Goal: Task Accomplishment & Management: Manage account settings

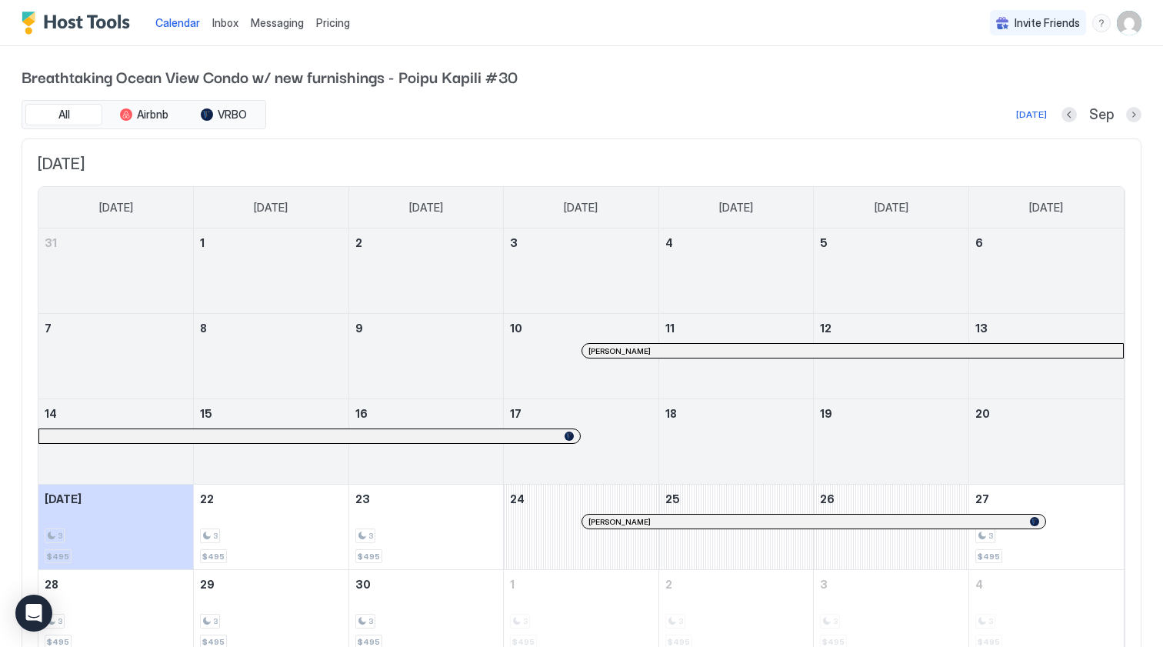
click at [1140, 108] on div at bounding box center [1133, 114] width 15 height 15
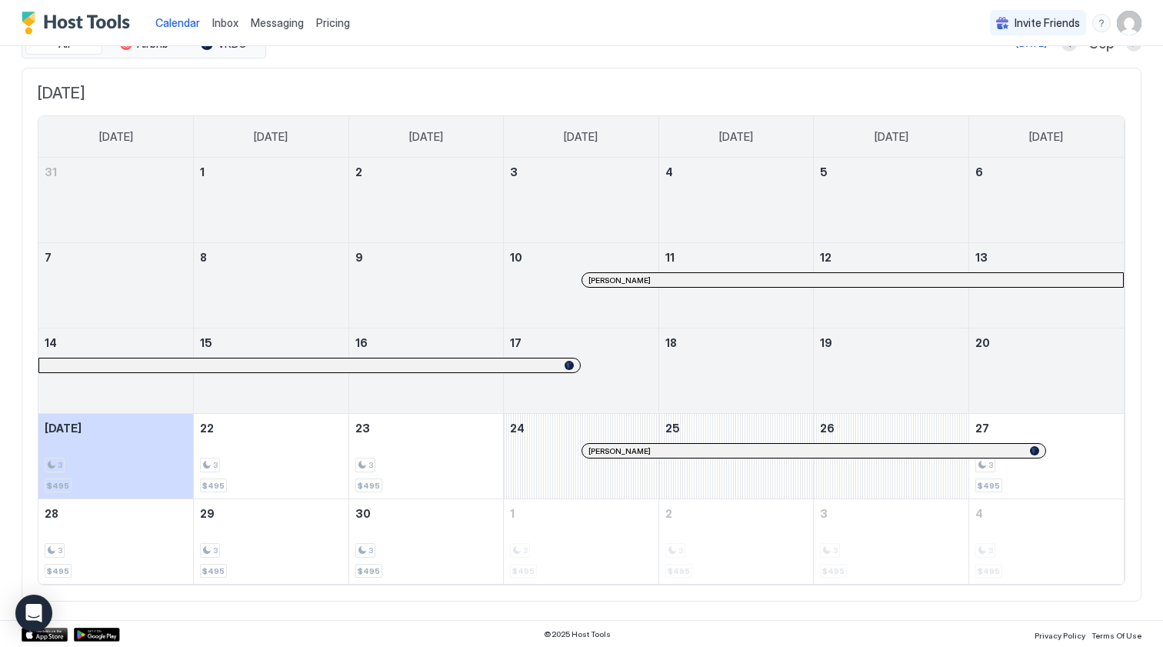
scroll to position [24, 0]
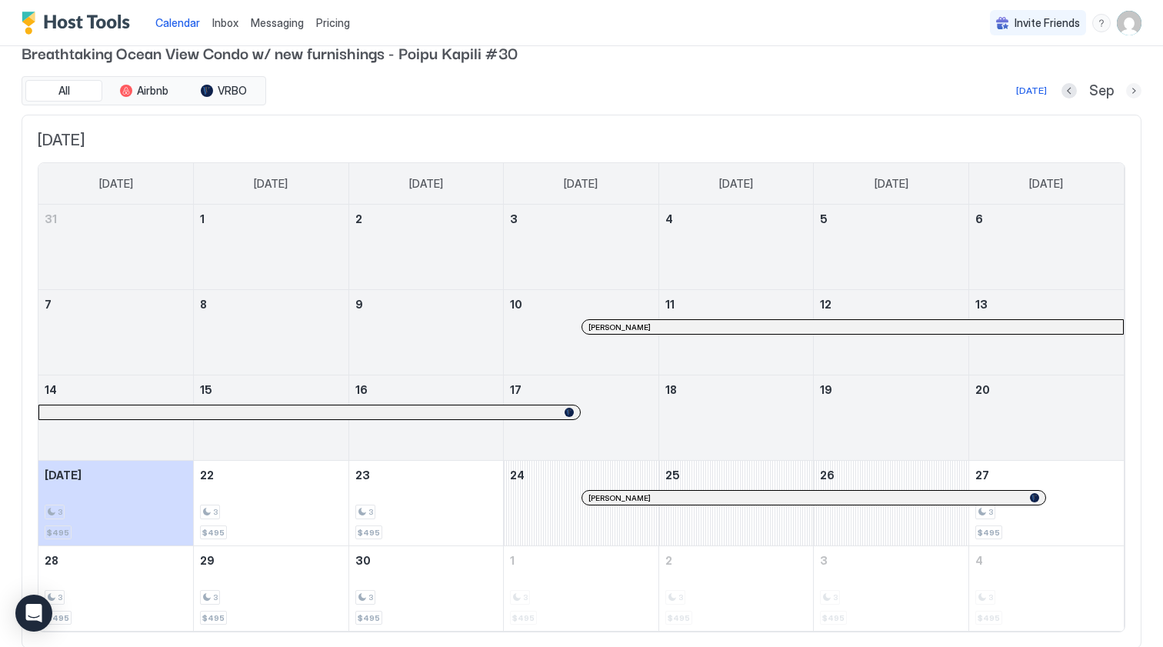
click at [1132, 95] on button "Next month" at bounding box center [1133, 90] width 15 height 15
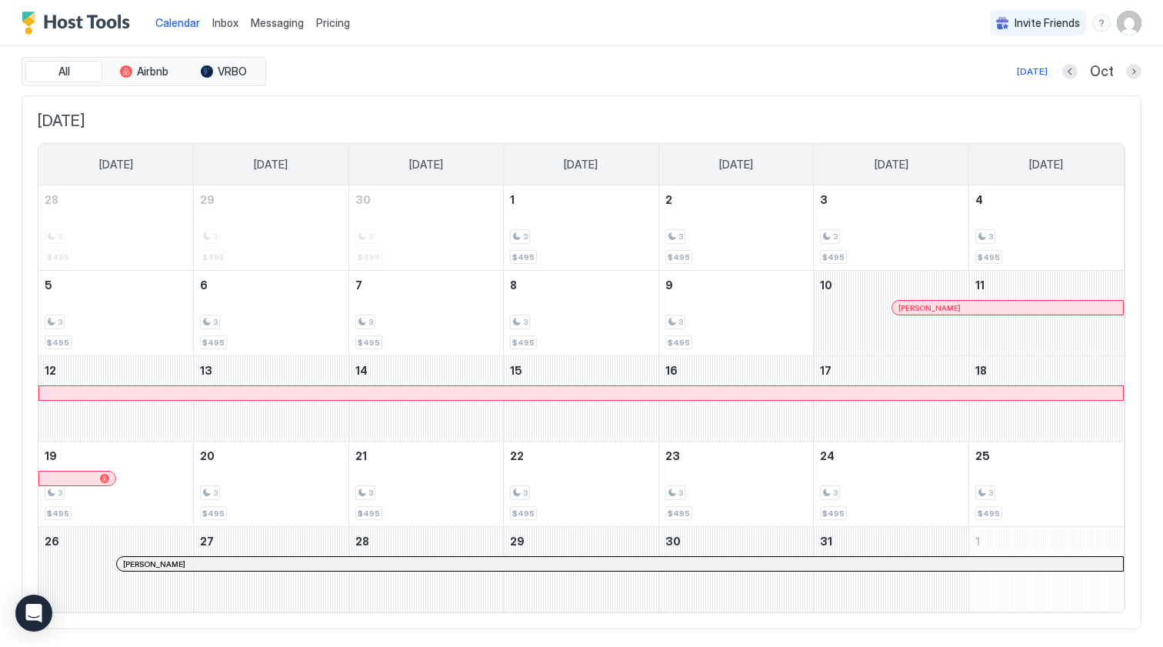
scroll to position [33, 0]
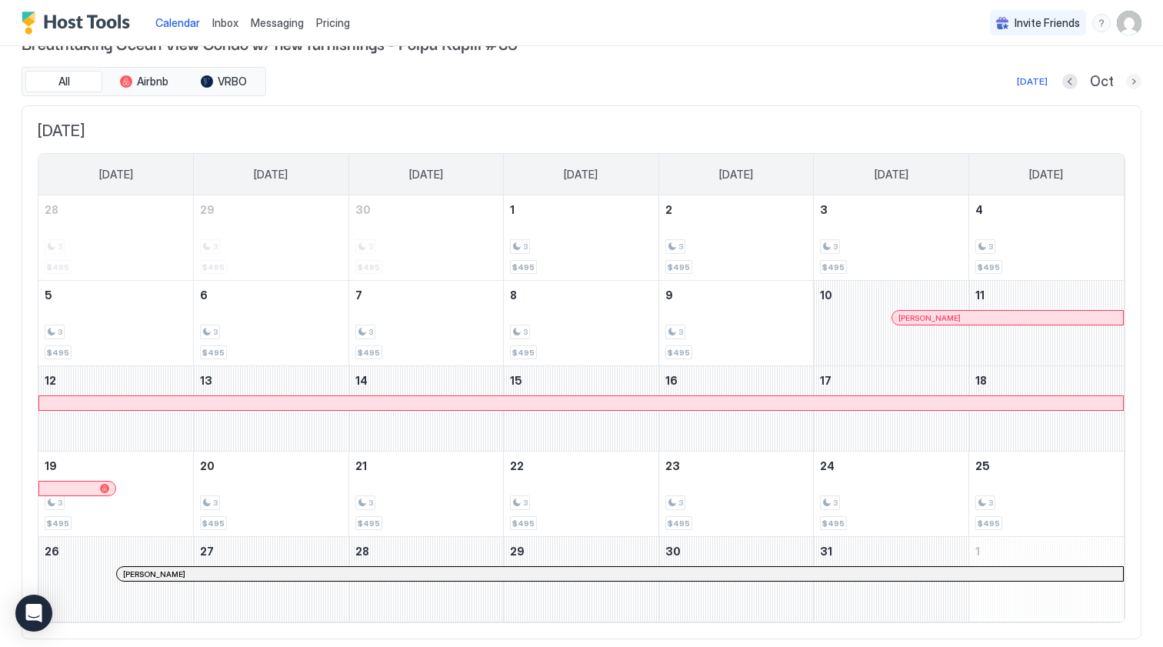
click at [1132, 84] on button "Next month" at bounding box center [1133, 81] width 15 height 15
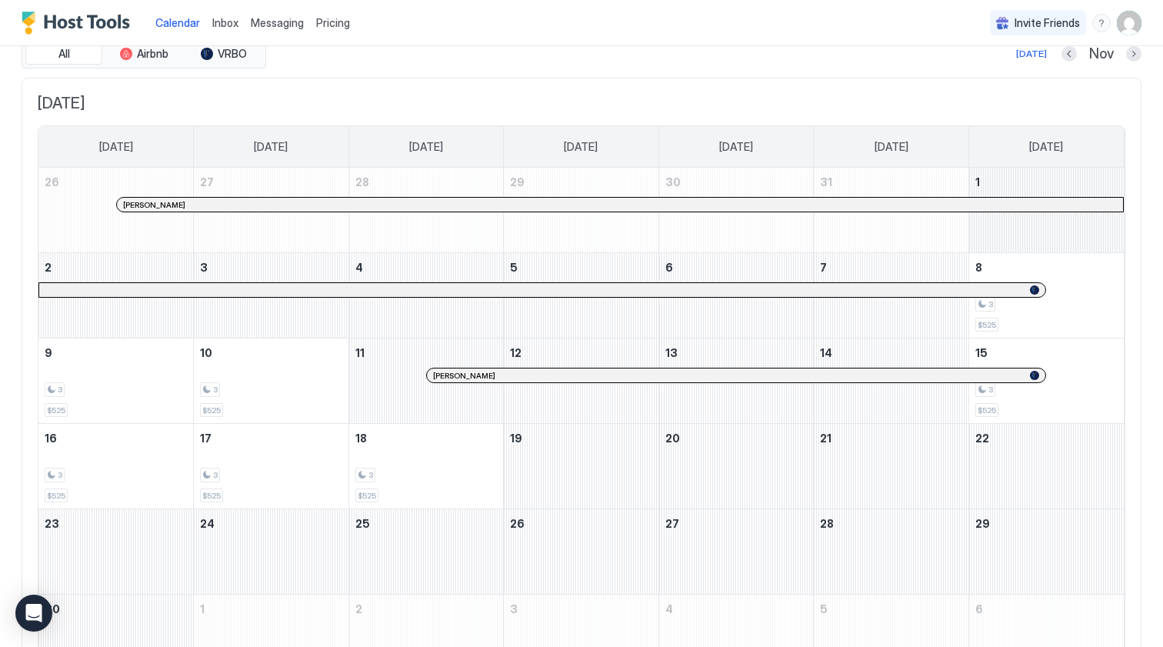
scroll to position [30, 0]
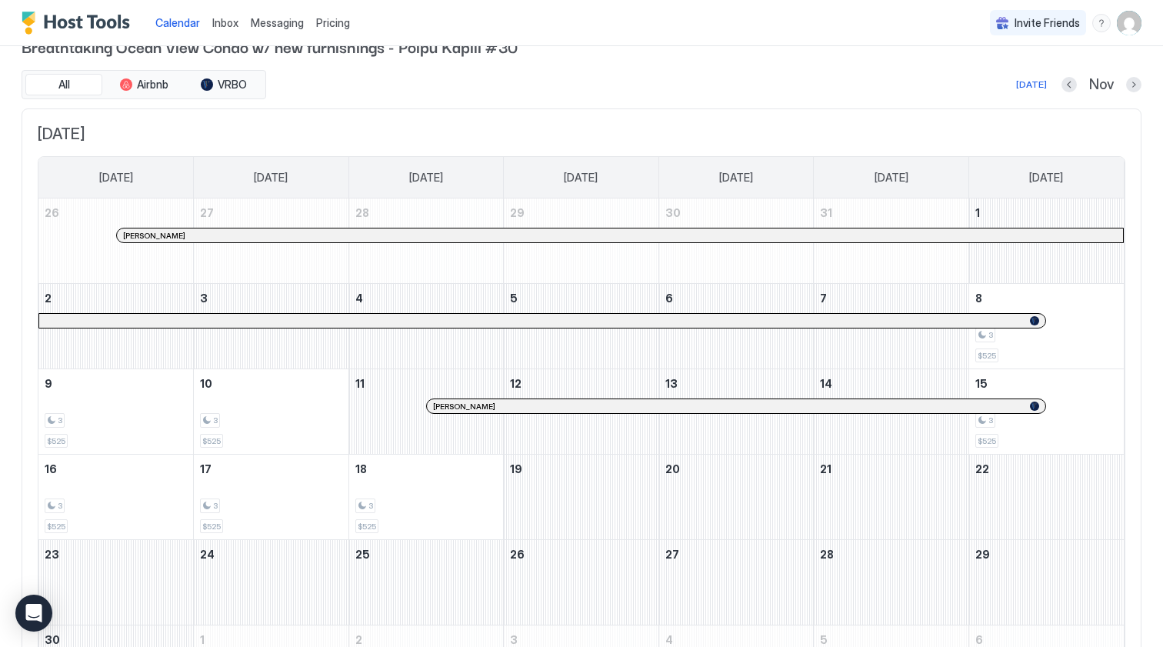
click at [1128, 77] on div at bounding box center [1133, 84] width 15 height 15
click at [1129, 86] on button "Next month" at bounding box center [1133, 84] width 15 height 15
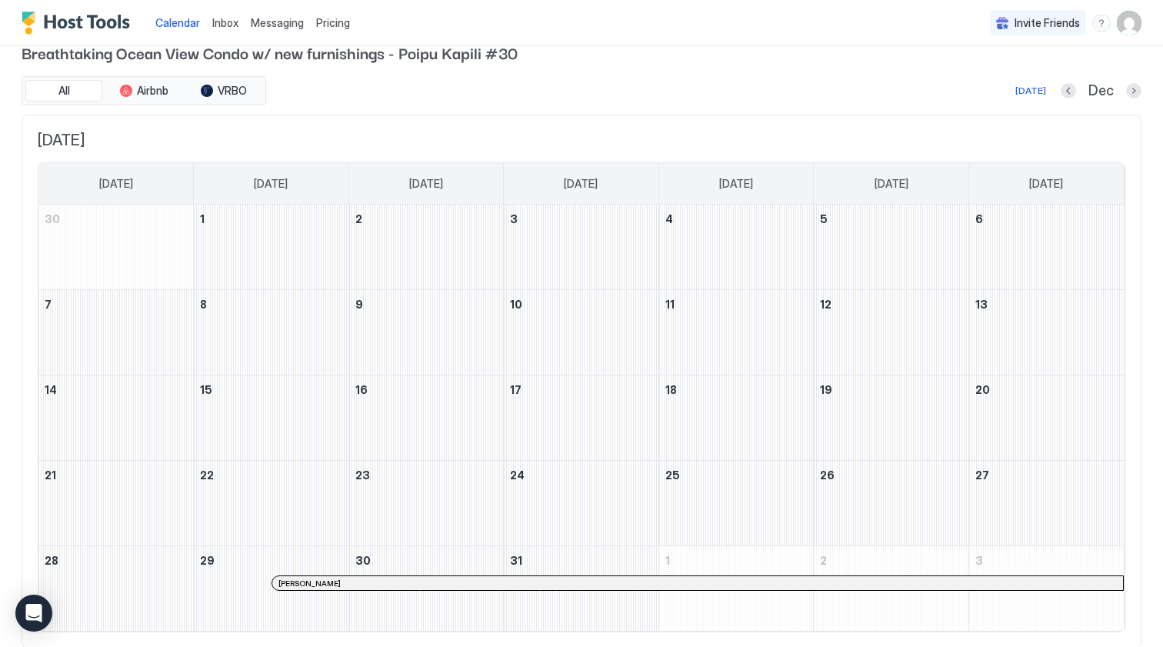
scroll to position [25, 0]
click at [1133, 89] on button "Next month" at bounding box center [1133, 89] width 15 height 15
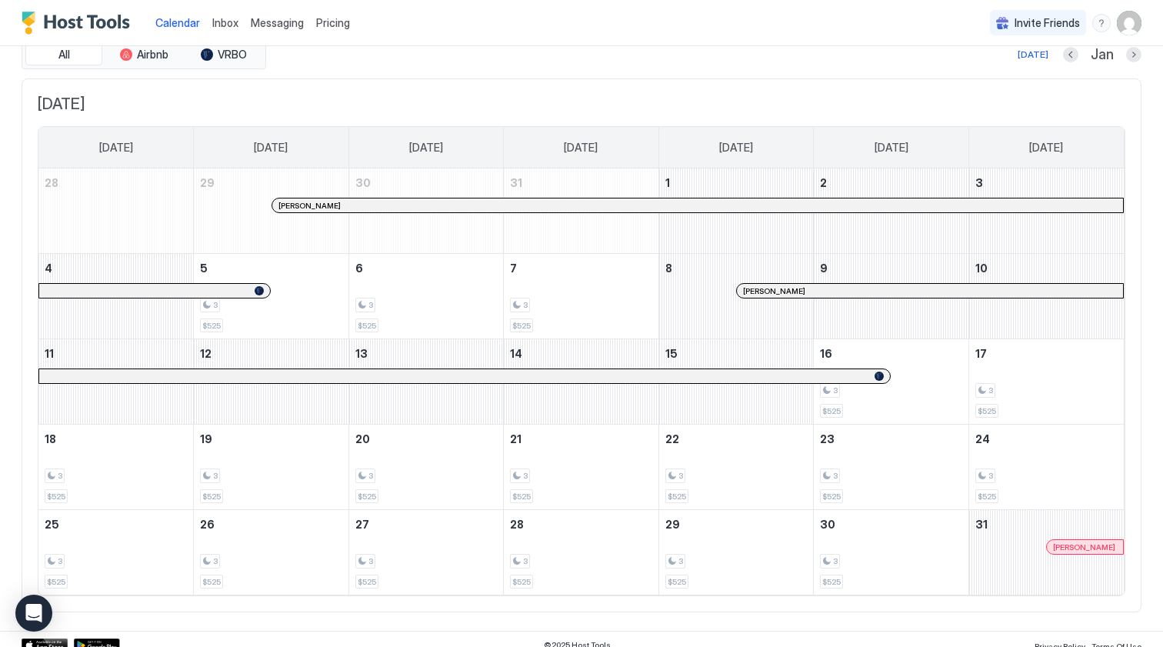
scroll to position [47, 0]
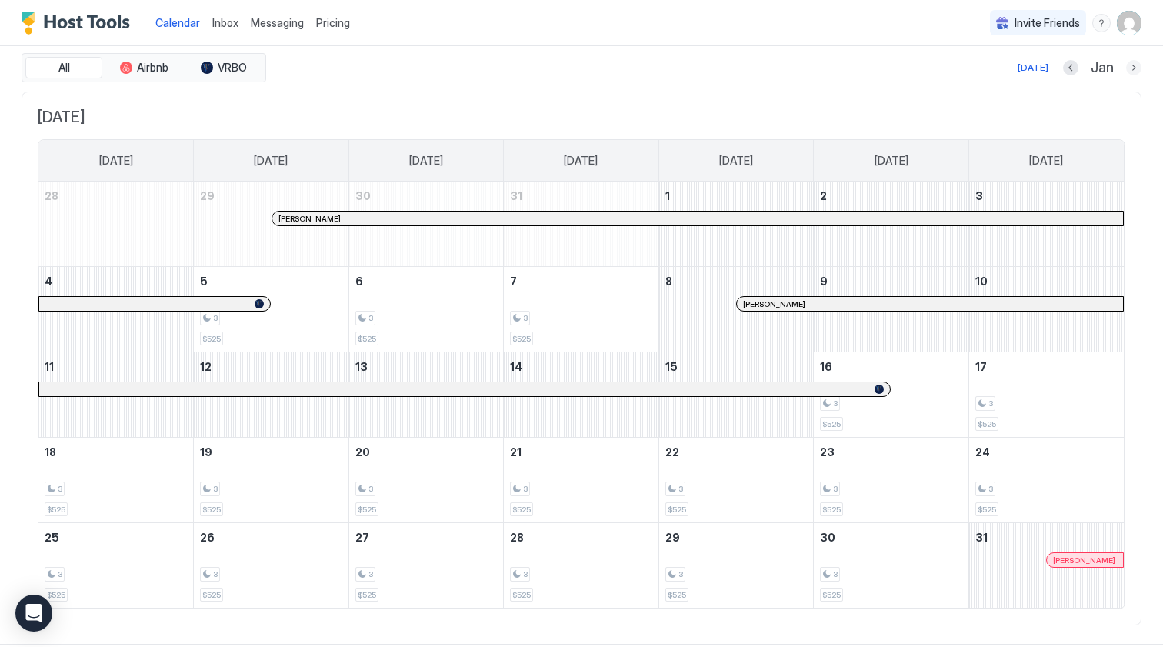
click at [1135, 69] on button "Next month" at bounding box center [1133, 67] width 15 height 15
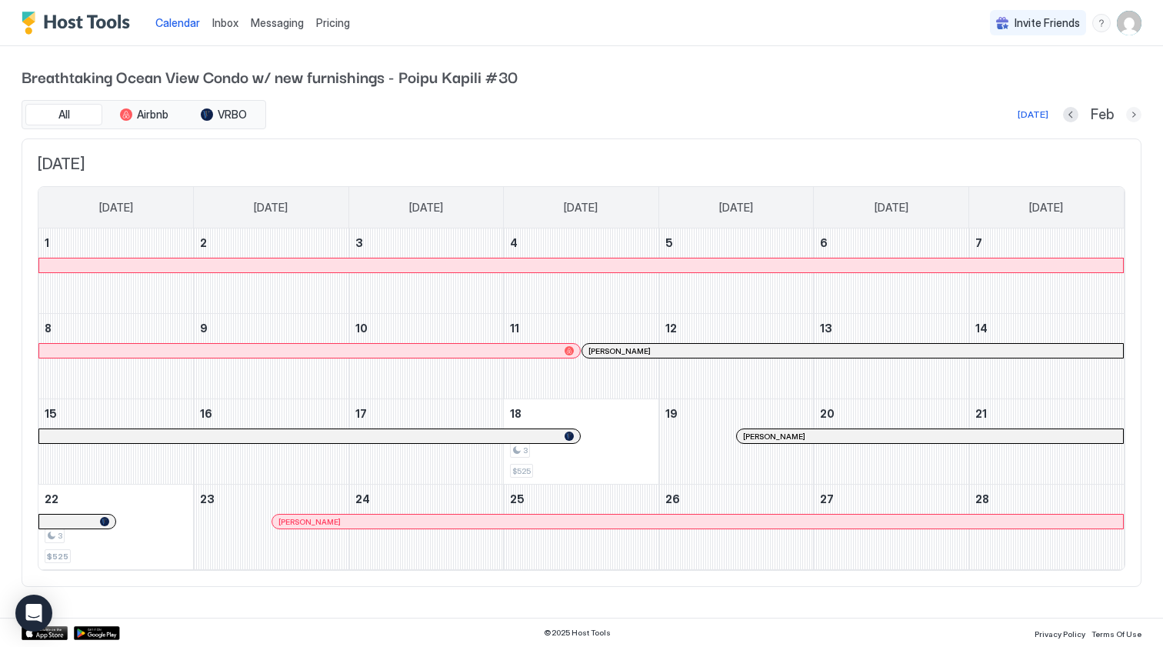
click at [1132, 111] on button "Next month" at bounding box center [1133, 114] width 15 height 15
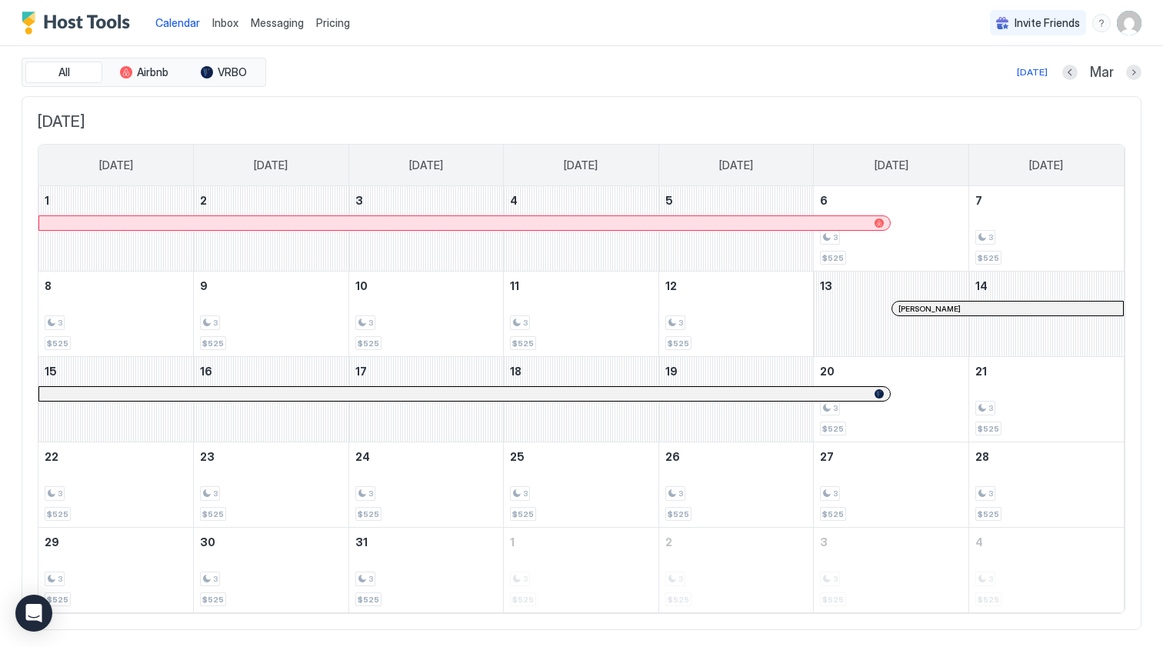
scroll to position [46, 0]
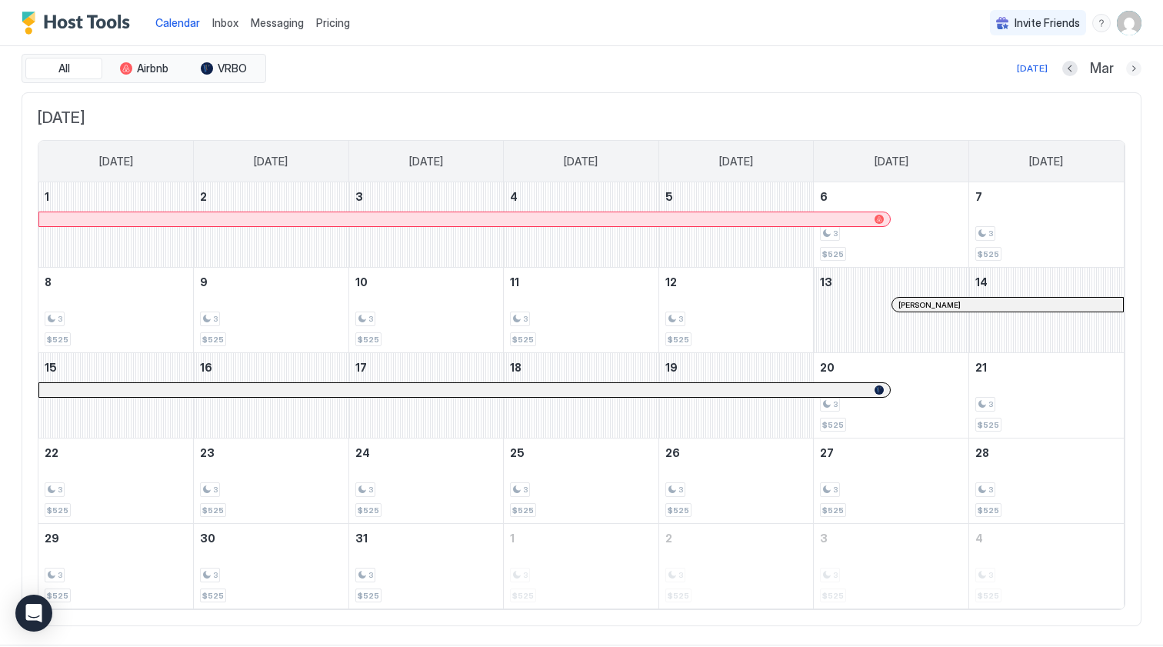
click at [1133, 72] on button "Next month" at bounding box center [1133, 68] width 15 height 15
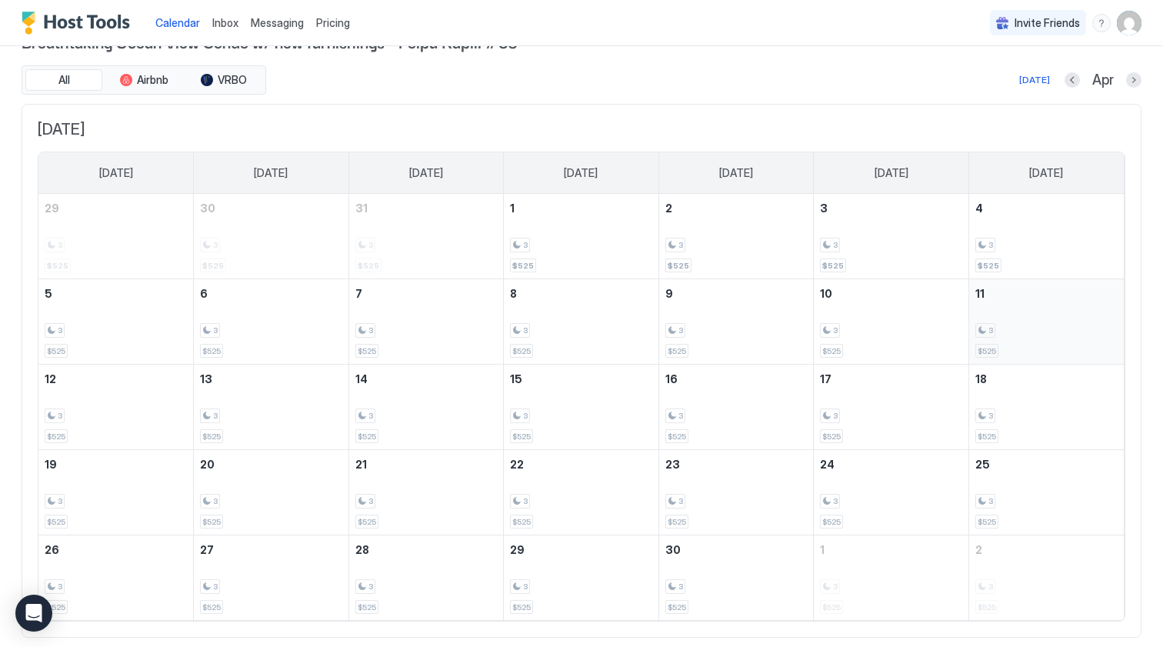
scroll to position [42, 0]
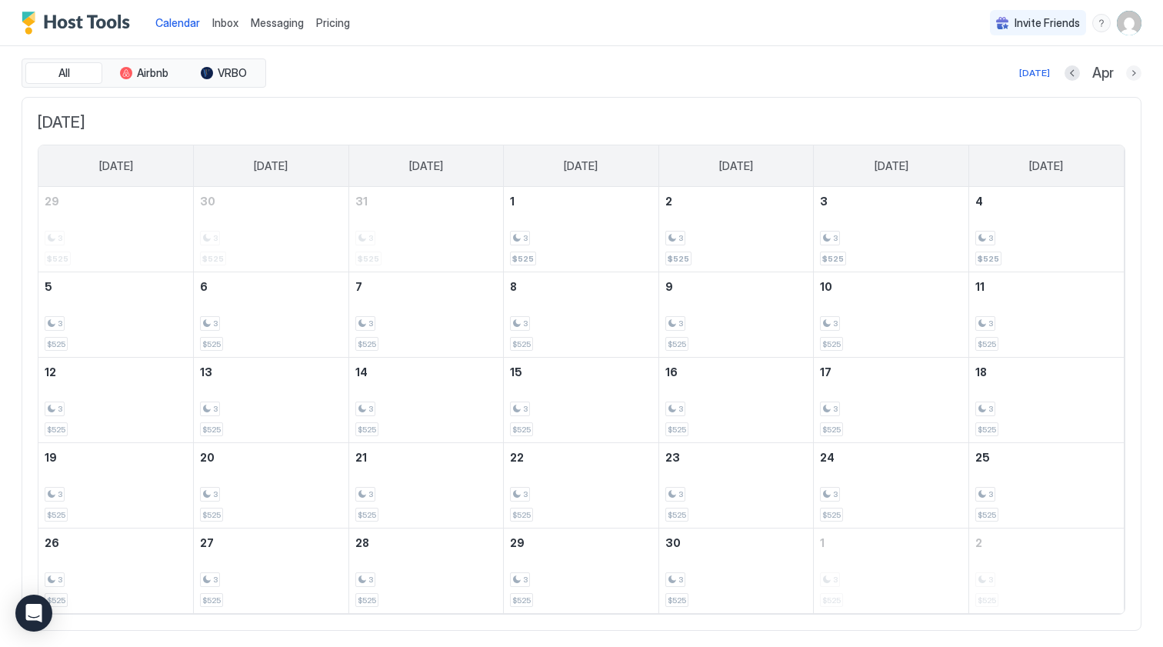
click at [1134, 69] on button "Next month" at bounding box center [1133, 72] width 15 height 15
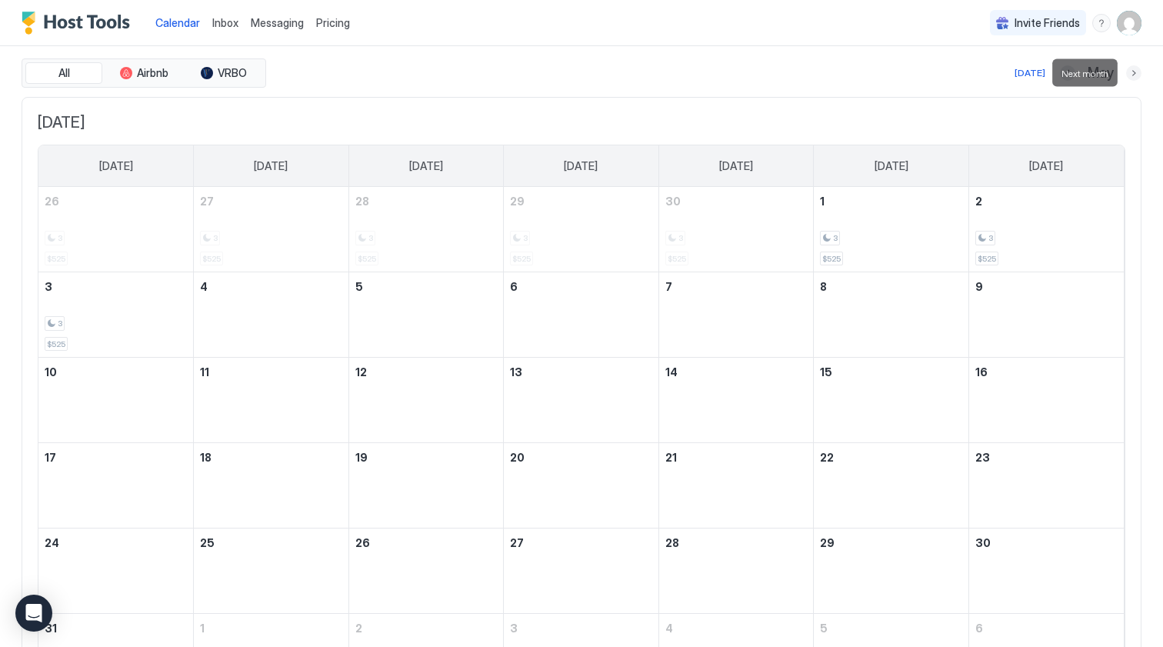
scroll to position [41, 0]
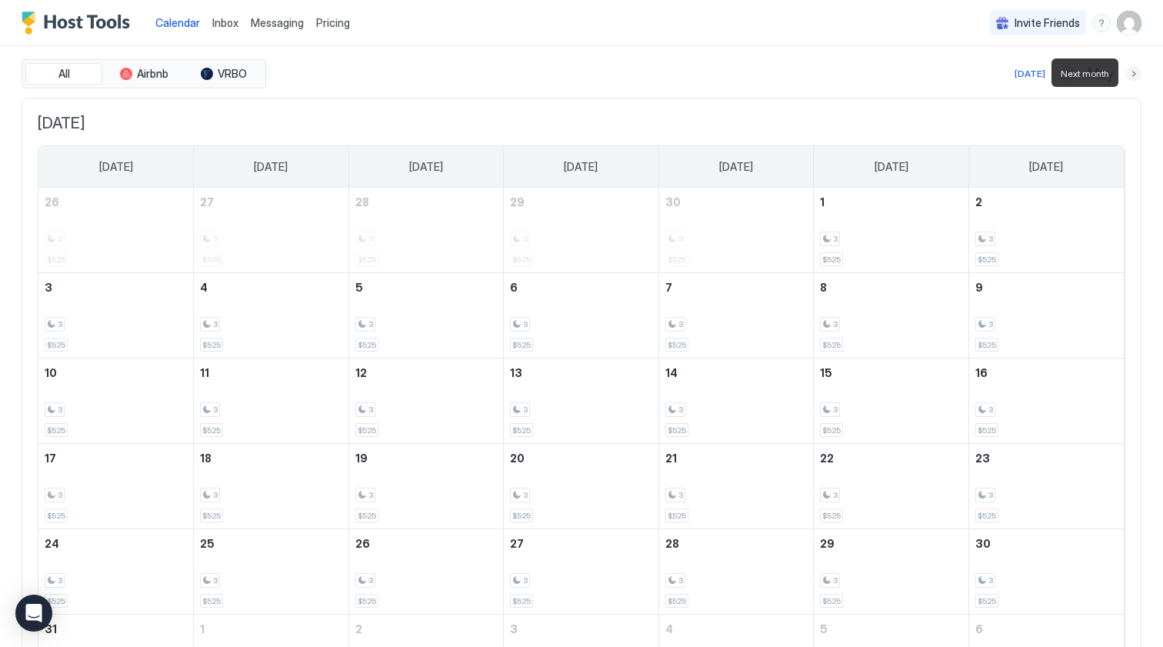
click at [1134, 69] on button "Next month" at bounding box center [1133, 73] width 15 height 15
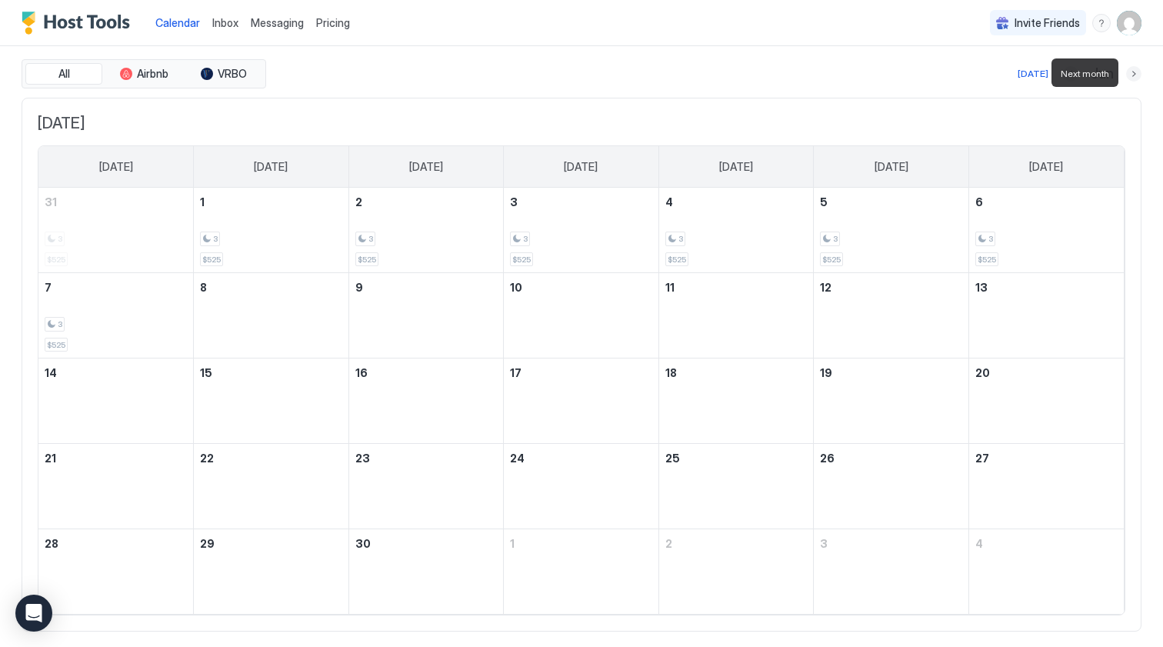
scroll to position [0, 0]
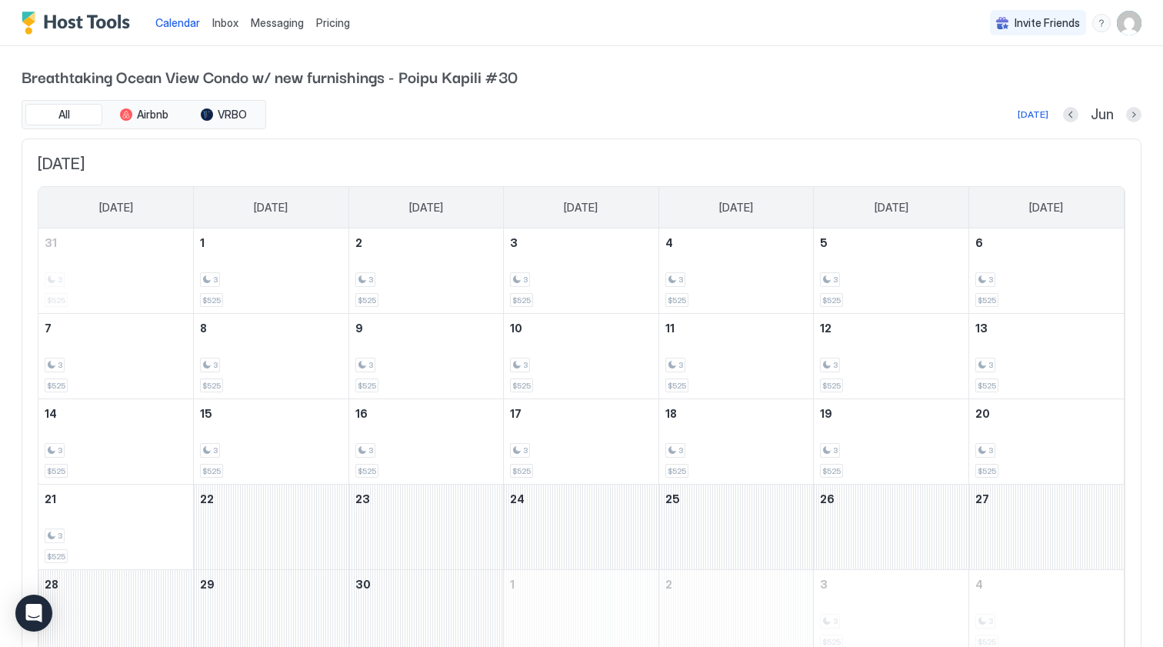
click at [1134, 69] on span "Breathtaking Ocean View Condo w/ new furnishings - Poipu Kapili #30" at bounding box center [582, 76] width 1120 height 23
click at [1066, 116] on button "Previous month" at bounding box center [1070, 114] width 15 height 15
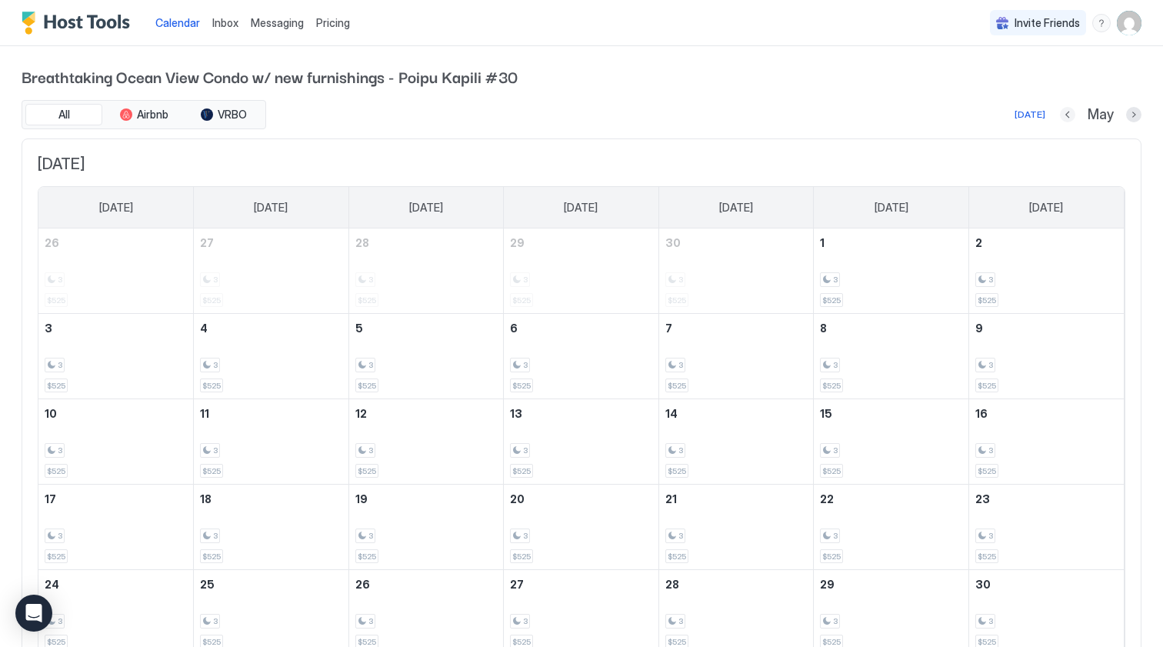
click at [1066, 113] on button "Previous month" at bounding box center [1067, 114] width 15 height 15
click at [1066, 113] on button "Previous month" at bounding box center [1072, 114] width 15 height 15
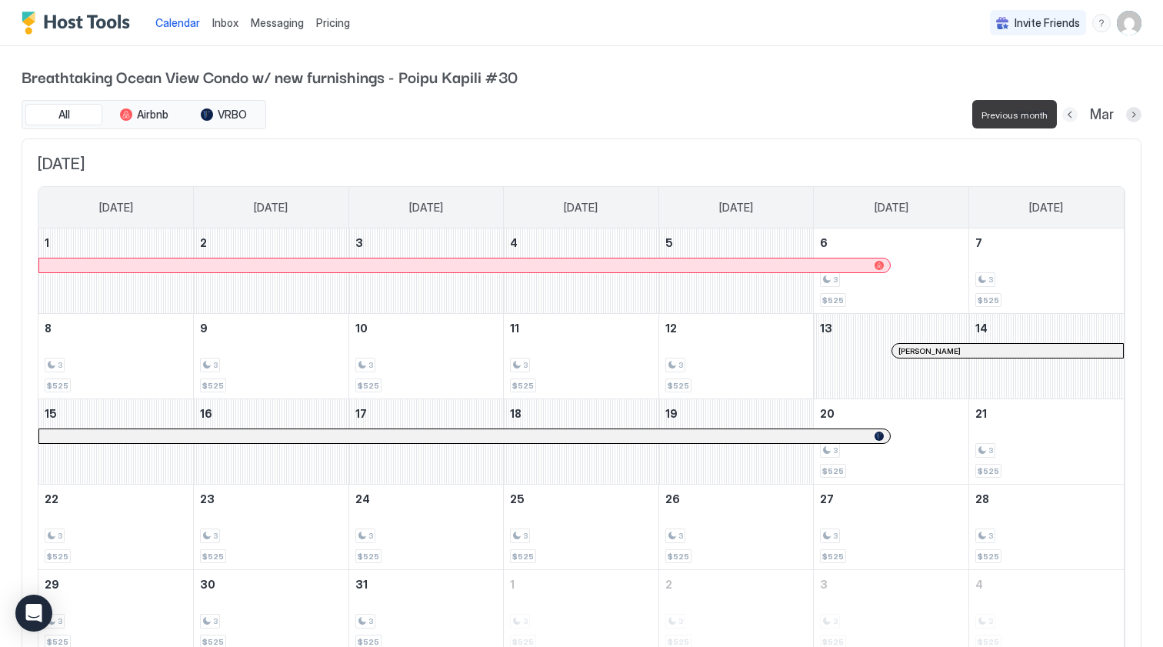
click at [1066, 113] on button "Previous month" at bounding box center [1069, 114] width 15 height 15
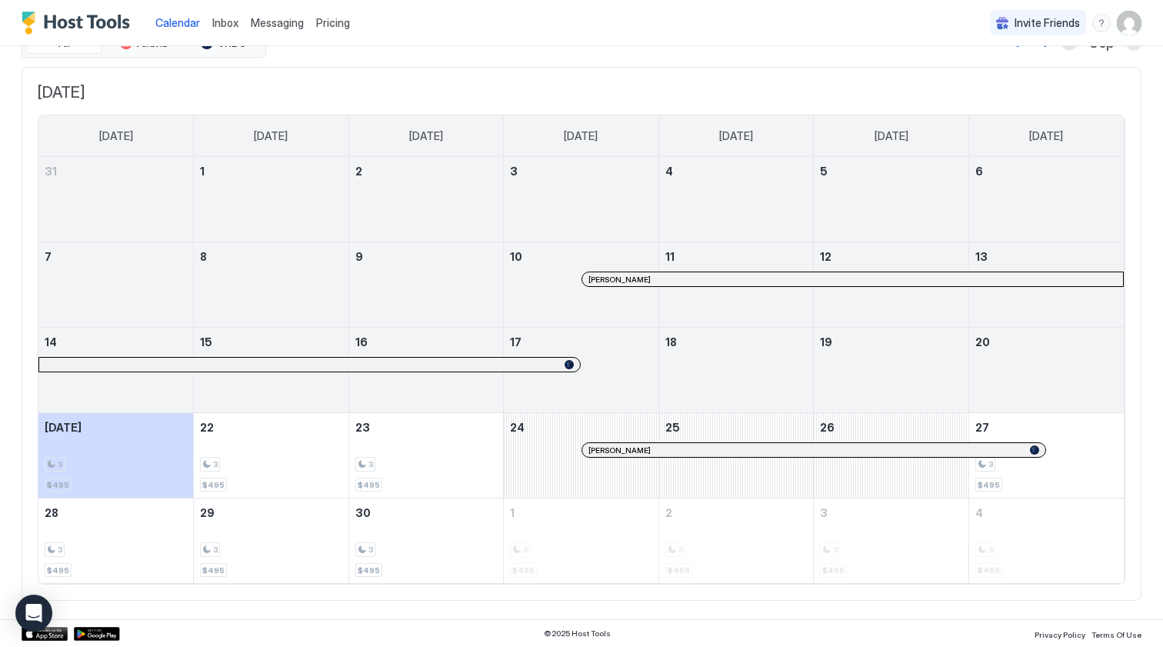
scroll to position [71, 0]
click at [740, 448] on div at bounding box center [740, 451] width 12 height 12
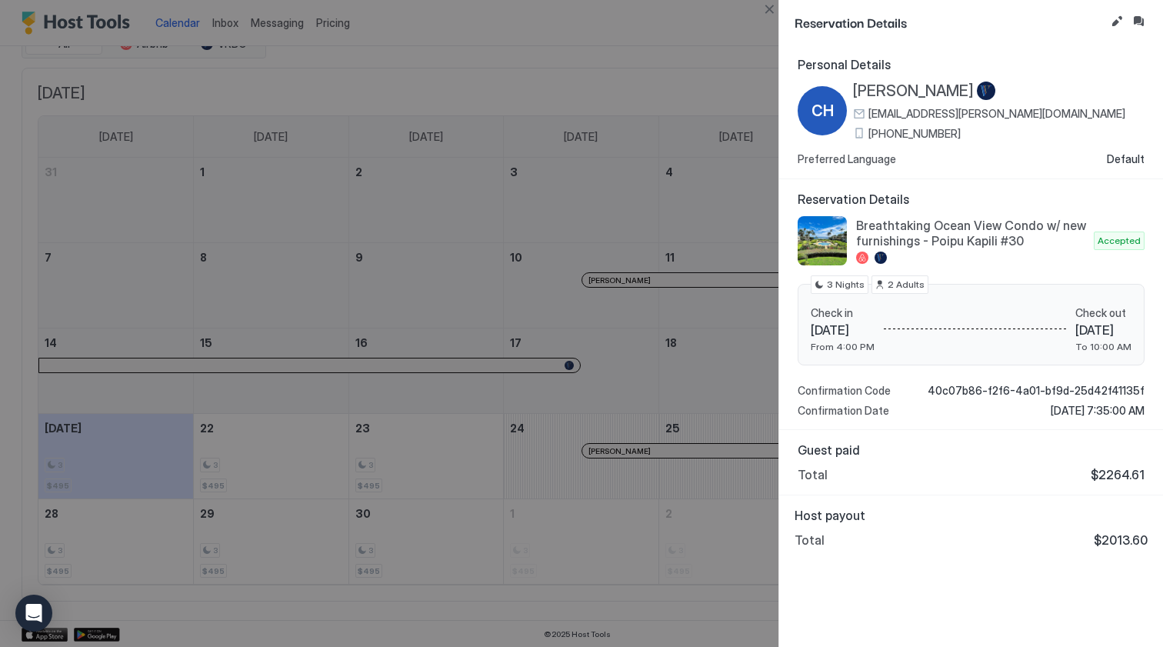
click at [658, 42] on div at bounding box center [581, 323] width 1163 height 647
click at [764, 5] on button "Close" at bounding box center [769, 9] width 18 height 18
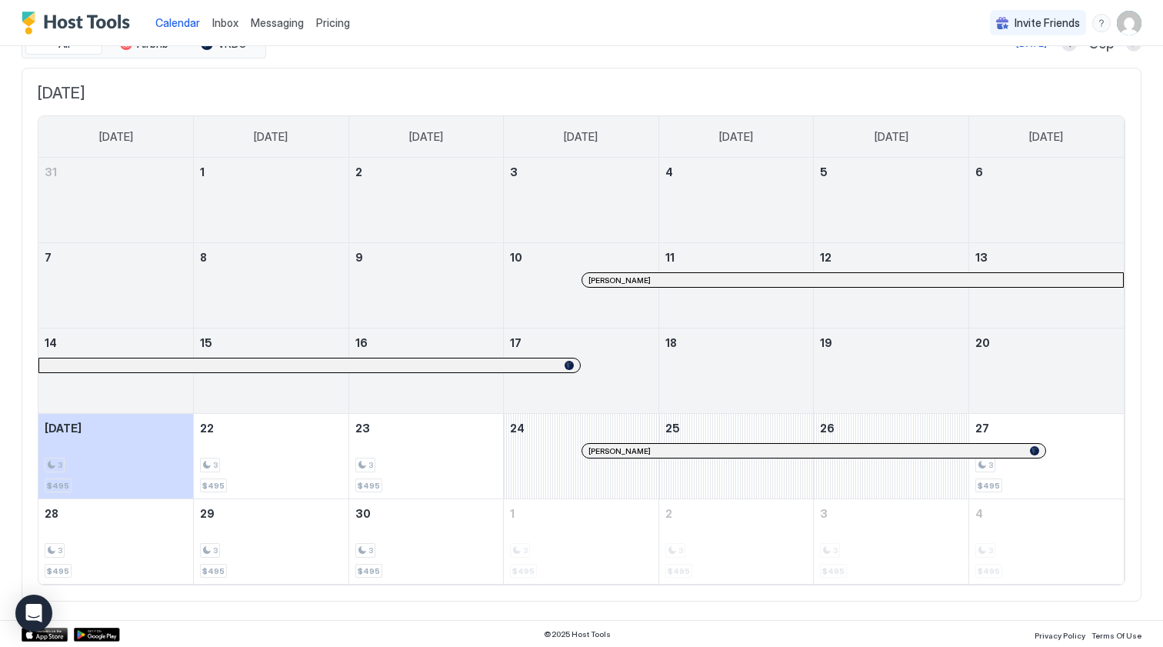
scroll to position [8, 0]
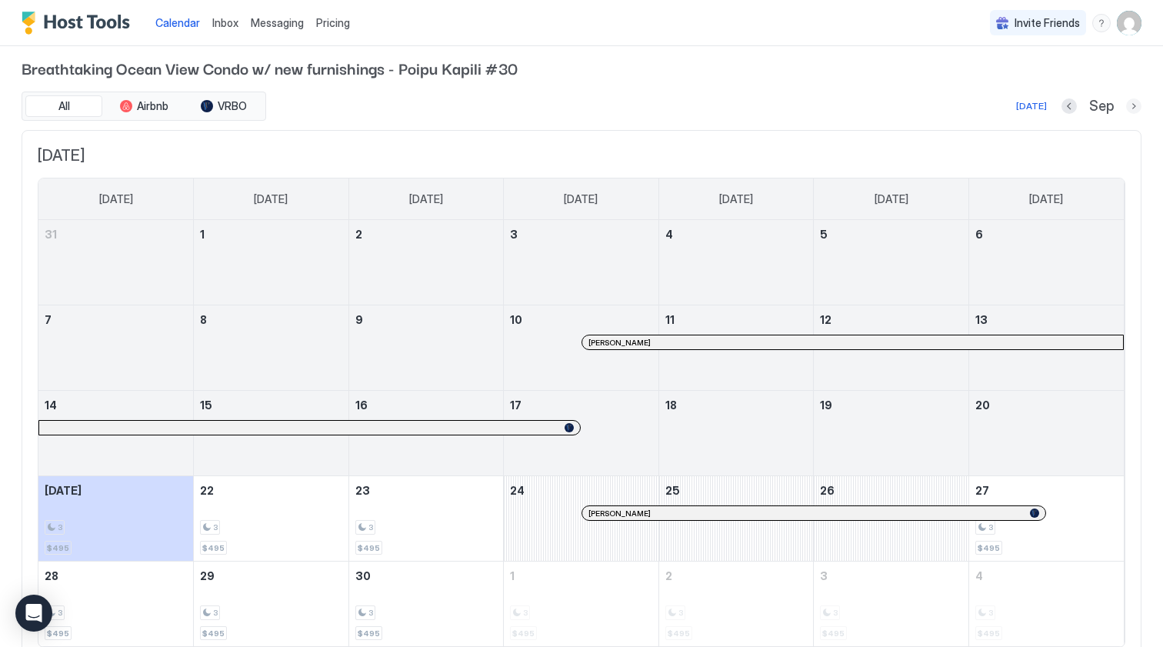
click at [1131, 103] on button "Next month" at bounding box center [1133, 105] width 15 height 15
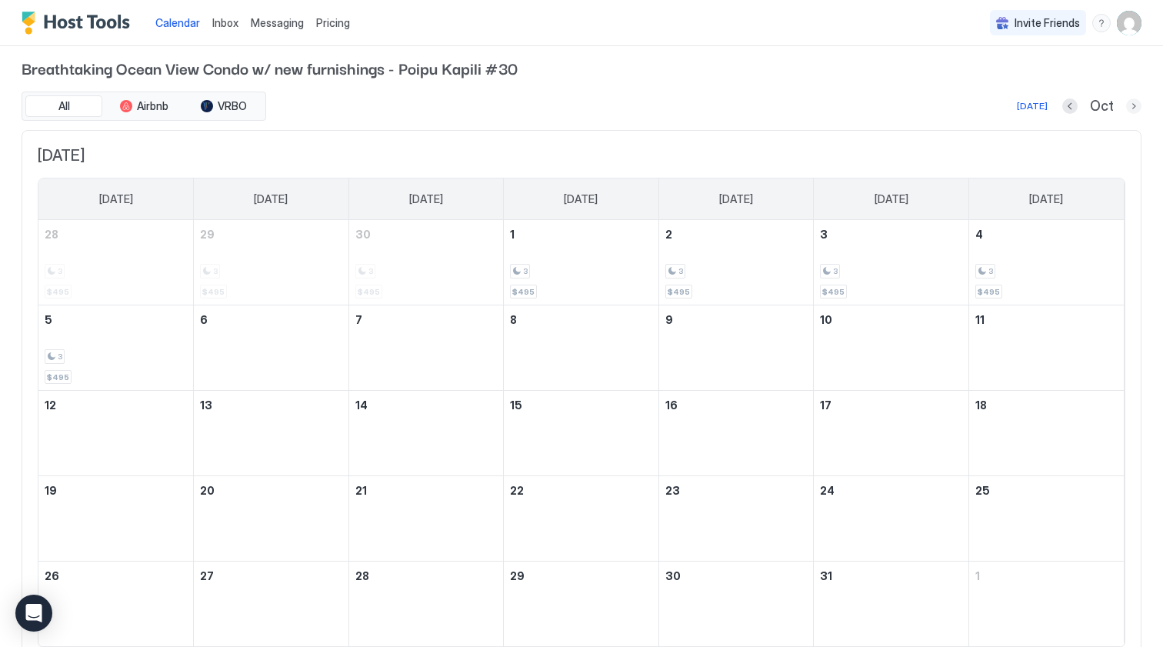
scroll to position [0, 0]
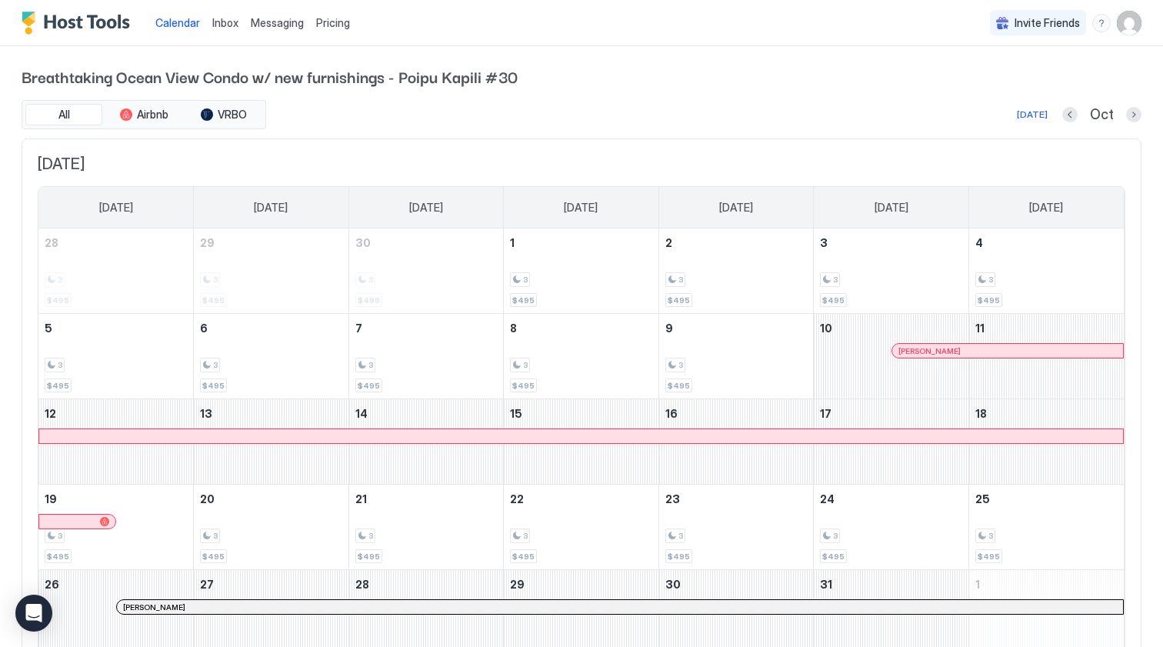
click at [986, 355] on div "[PERSON_NAME]" at bounding box center [1007, 351] width 231 height 14
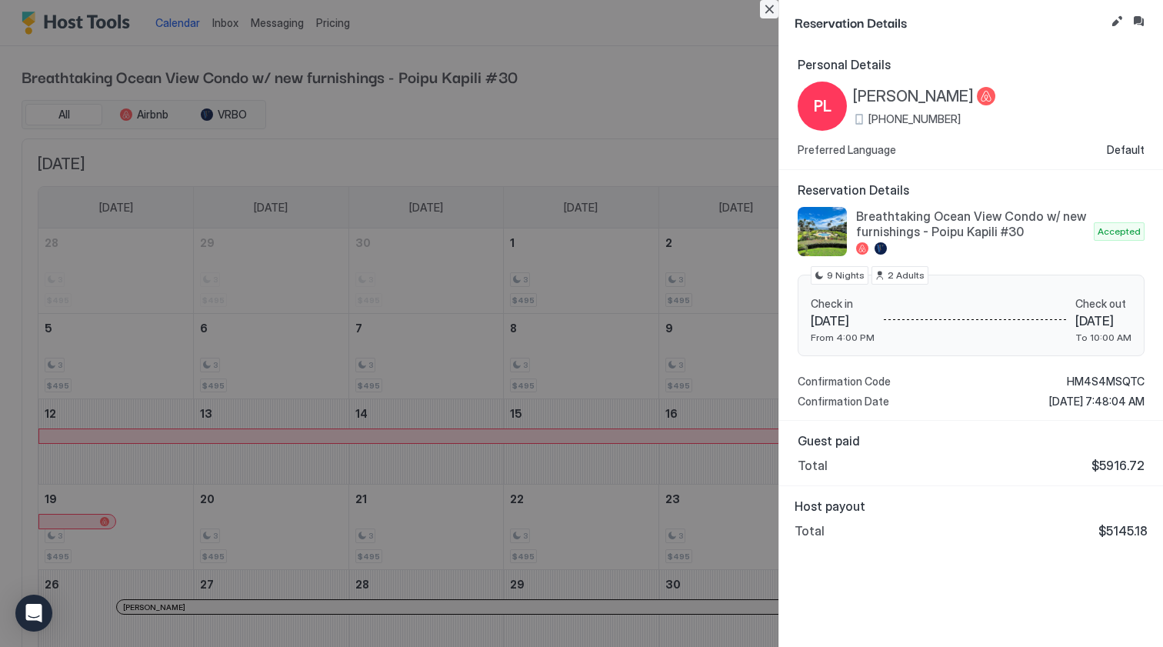
click at [770, 8] on button "Close" at bounding box center [769, 9] width 18 height 18
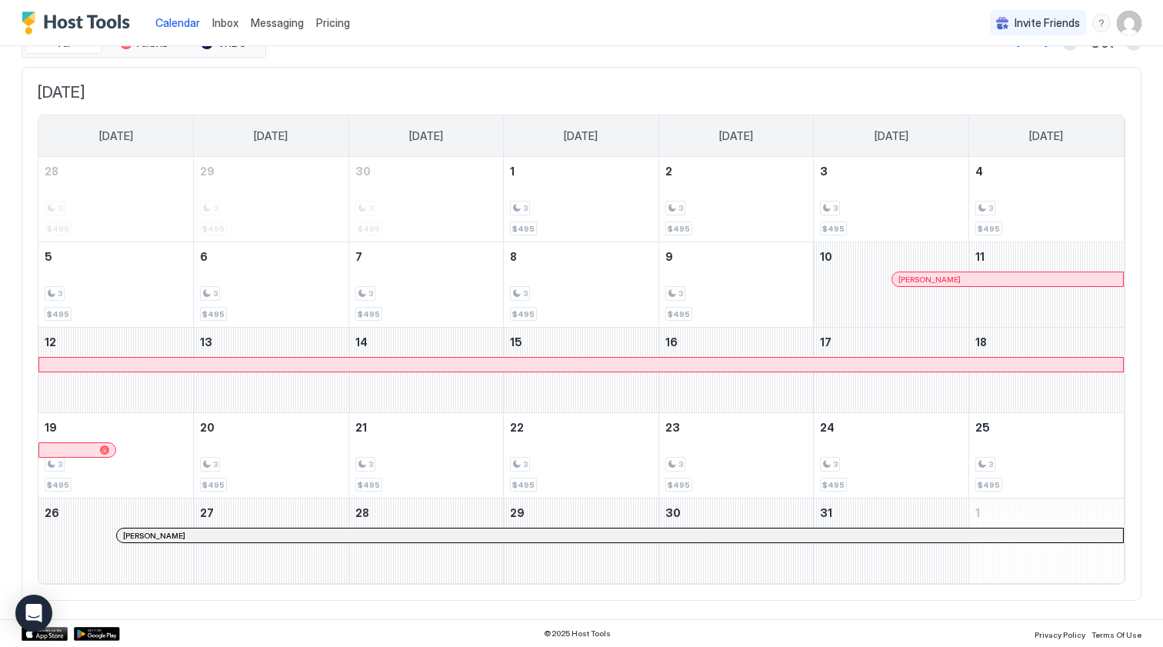
scroll to position [71, 0]
click at [443, 7] on div "Calendar Inbox Messaging Pricing Invite Friends PK" at bounding box center [581, 23] width 1163 height 46
click at [218, 19] on span "Inbox" at bounding box center [225, 22] width 26 height 13
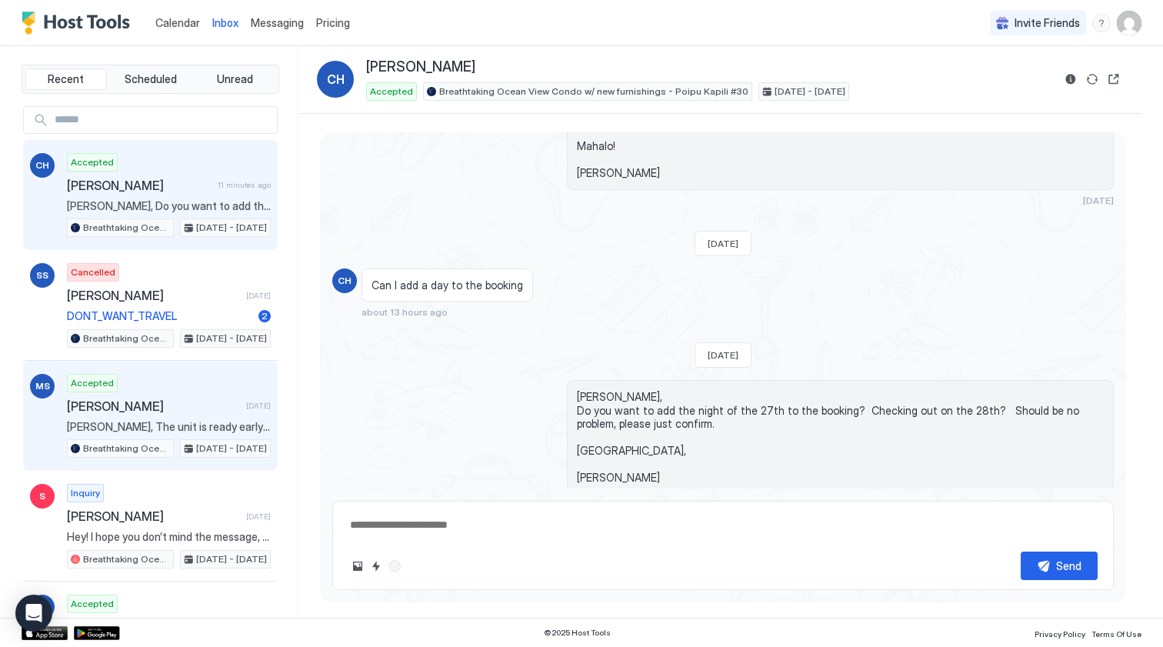
click at [188, 415] on div "Accepted [PERSON_NAME] [DATE] [PERSON_NAME], The unit is ready early! So feel f…" at bounding box center [169, 416] width 204 height 85
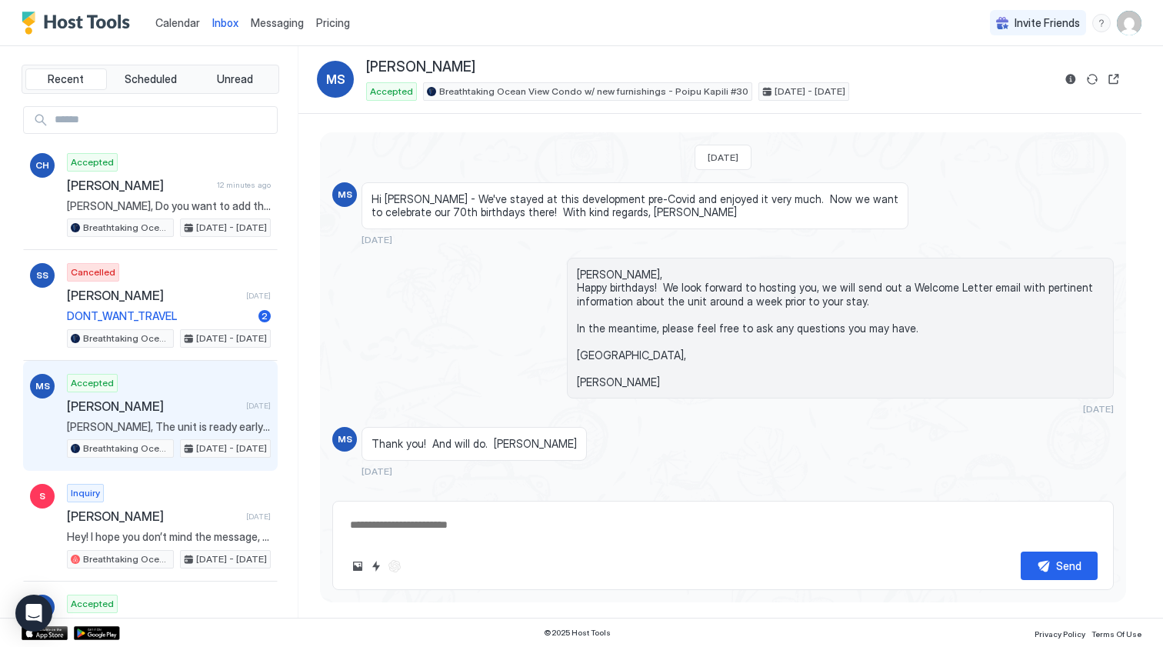
click at [158, 22] on span "Calendar" at bounding box center [177, 22] width 45 height 13
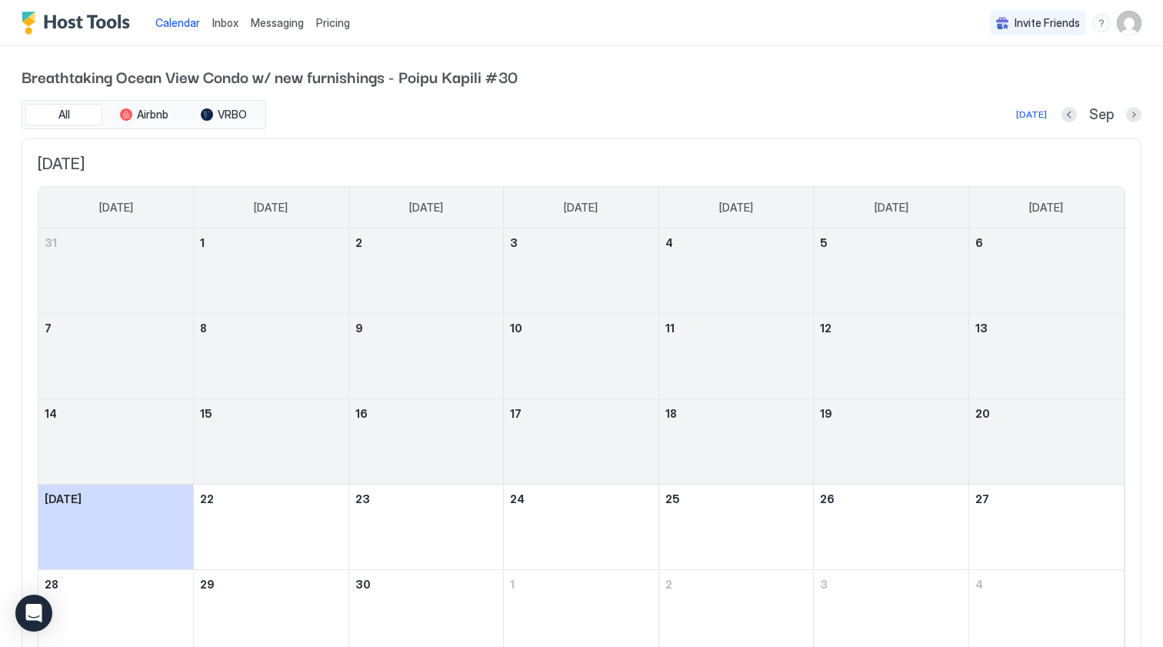
click at [208, 20] on div "Inbox" at bounding box center [225, 22] width 38 height 28
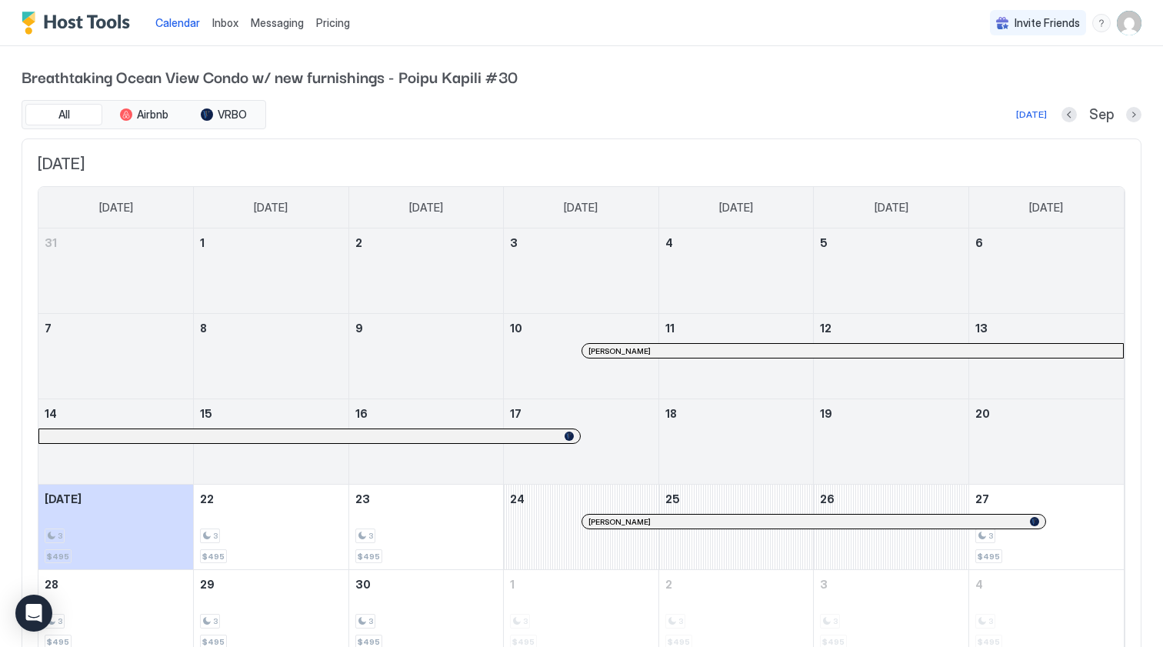
click at [235, 22] on span "Inbox" at bounding box center [225, 22] width 26 height 13
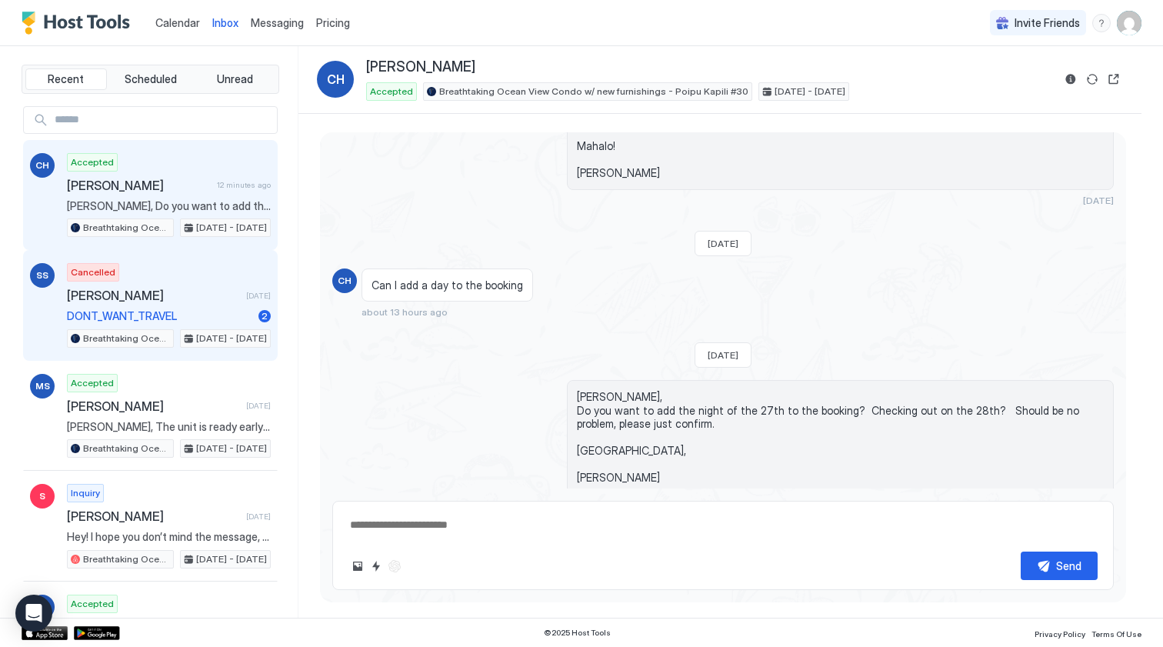
scroll to position [148, 0]
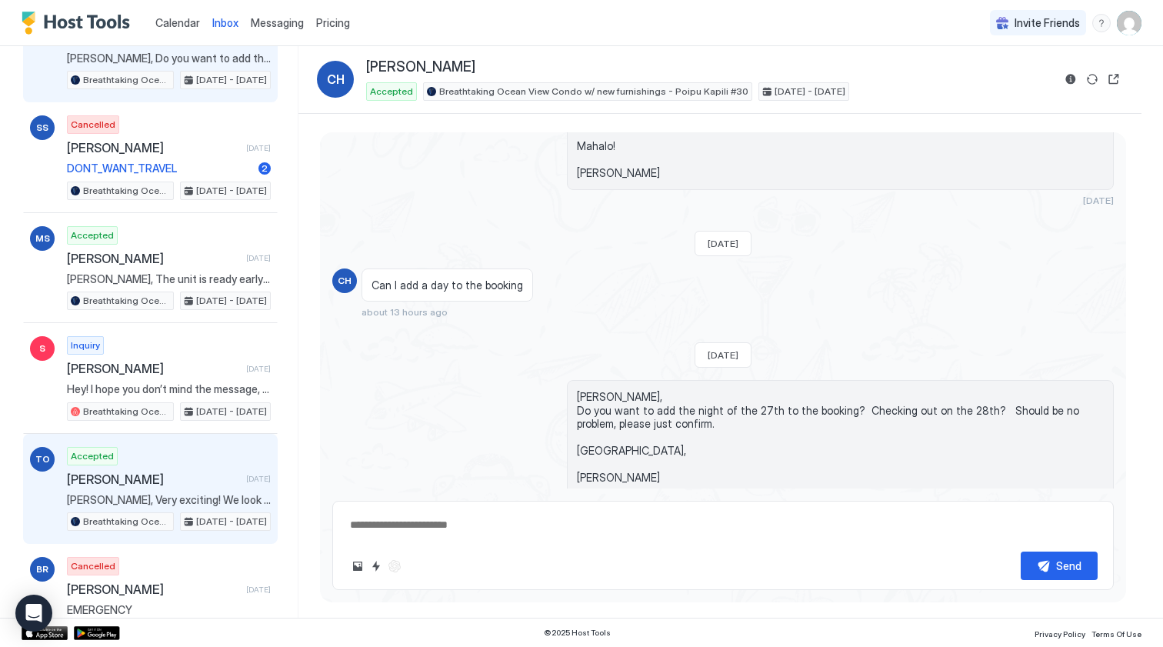
click at [163, 466] on div "Accepted [PERSON_NAME] [DATE] [PERSON_NAME], Very exciting! We look forward to …" at bounding box center [169, 489] width 204 height 85
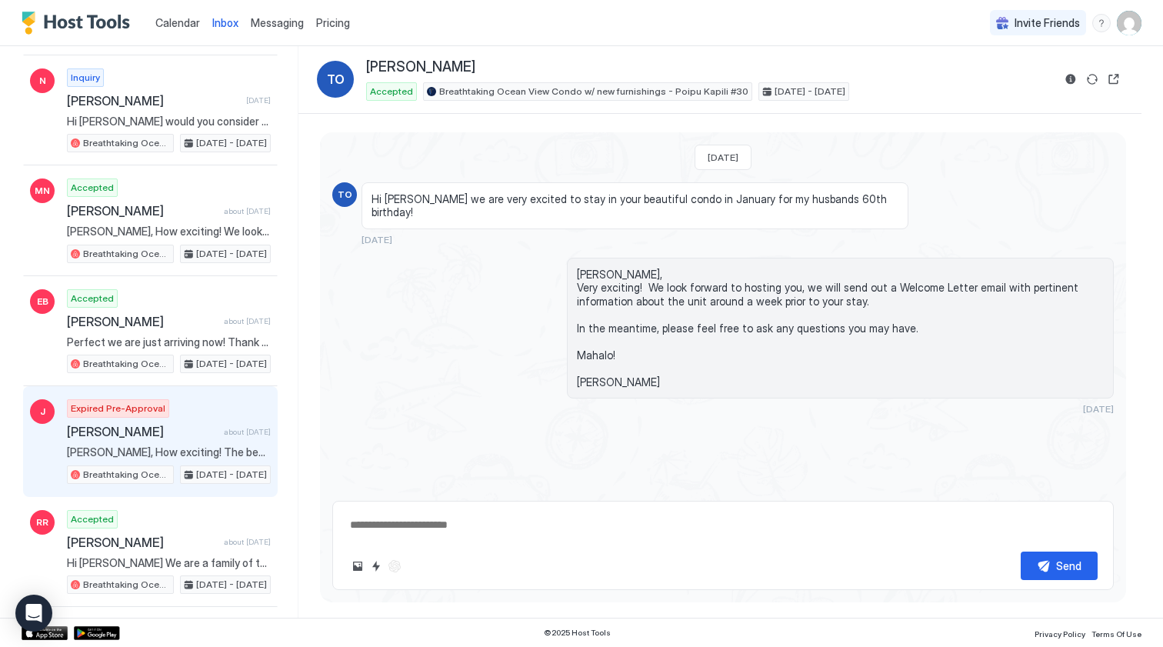
scroll to position [752, 0]
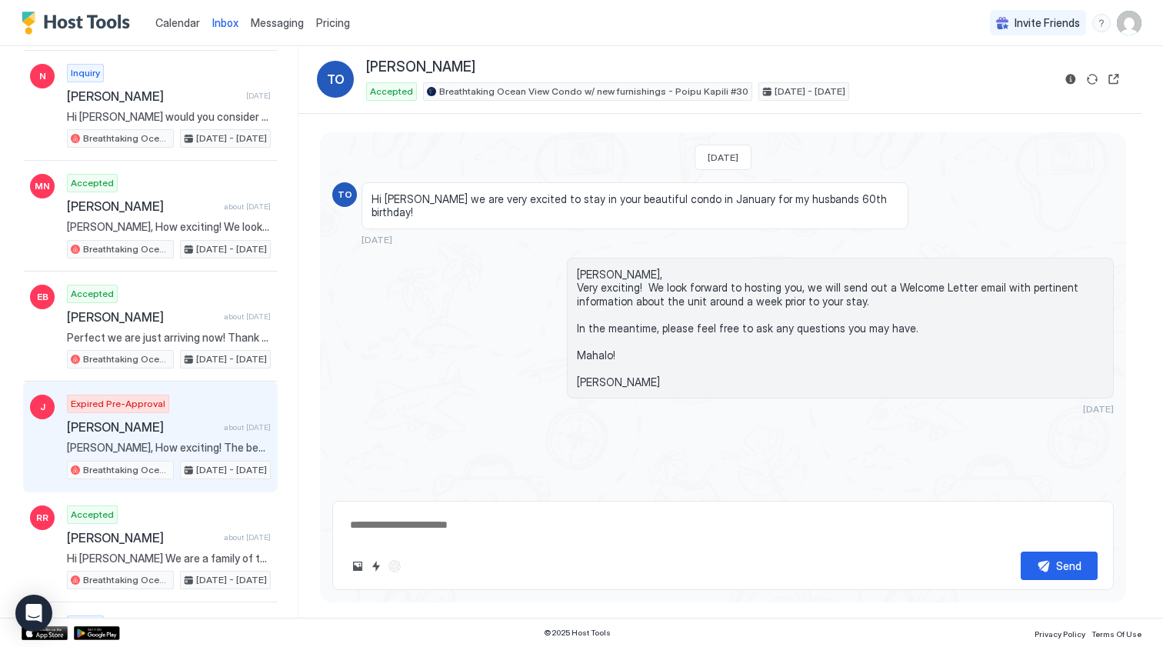
click at [160, 443] on span "[PERSON_NAME], How exciting! The beach in front of the property is not swimmabl…" at bounding box center [169, 448] width 204 height 14
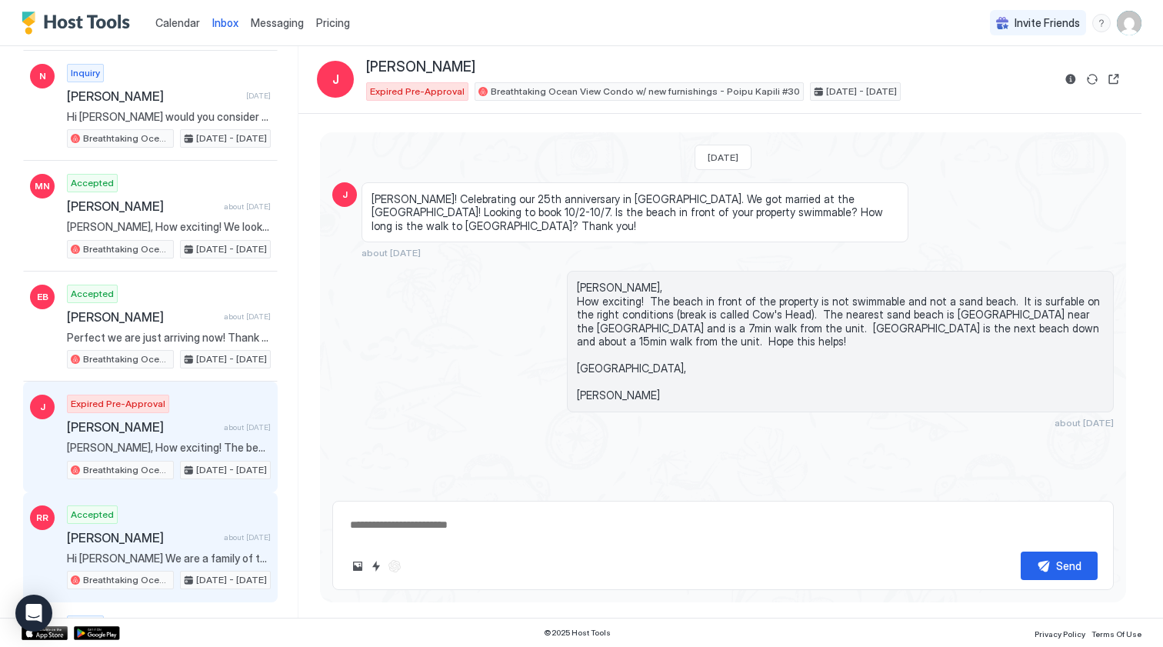
click at [224, 532] on span "about [DATE]" at bounding box center [247, 537] width 47 height 10
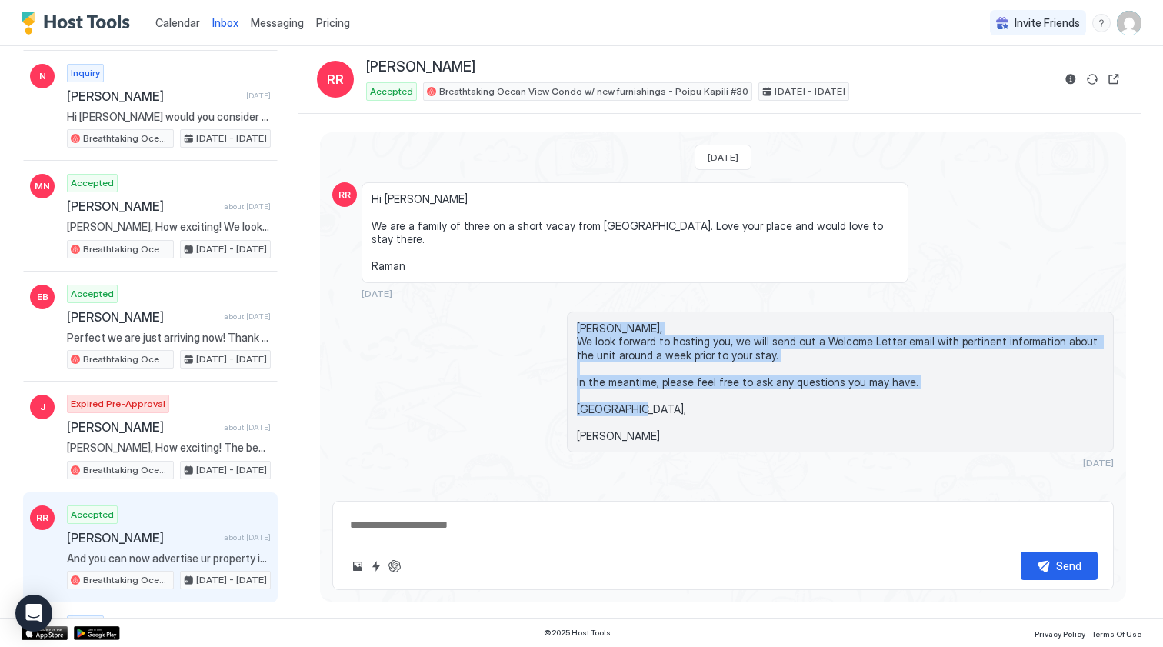
drag, startPoint x: 622, startPoint y: 419, endPoint x: 547, endPoint y: 305, distance: 137.2
click at [547, 312] on div "[PERSON_NAME], We look forward to hosting you, we will send out a Welcome Lette…" at bounding box center [723, 391] width 782 height 158
copy span "[PERSON_NAME], We look forward to hosting you, we will send out a Welcome Lette…"
click at [152, 23] on div "Calendar" at bounding box center [177, 22] width 57 height 28
click at [170, 28] on span "Calendar" at bounding box center [177, 22] width 45 height 13
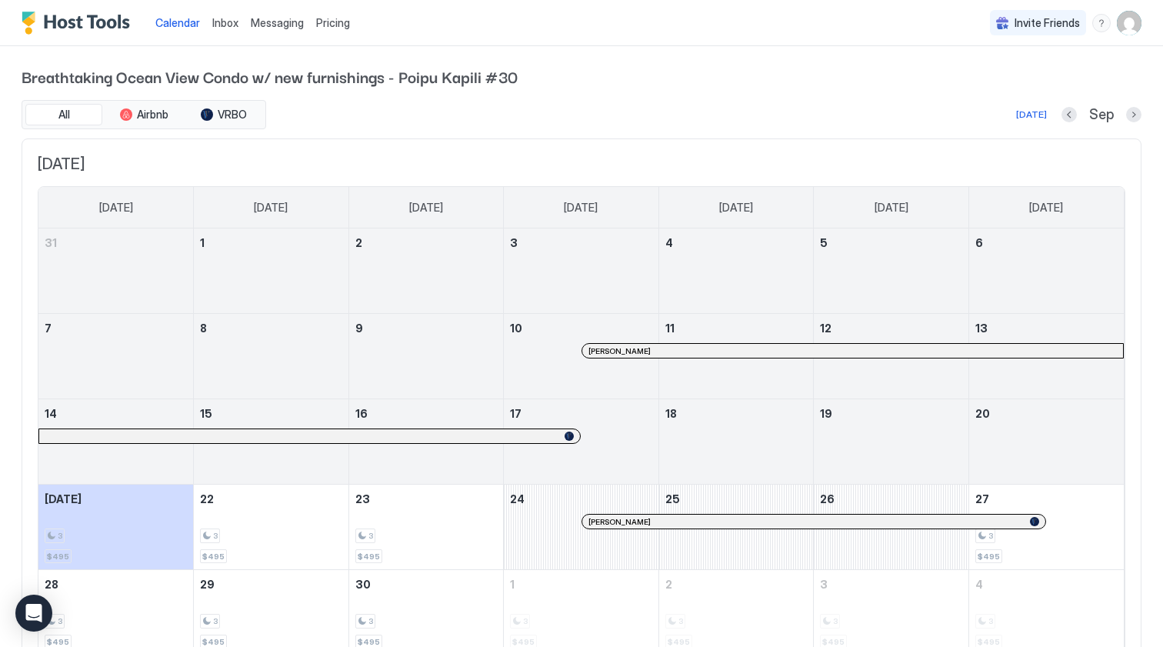
click at [1142, 117] on div "Breathtaking Ocean View Condo w/ new furnishings - Poipu Kapili #30 All Airbnb …" at bounding box center [581, 368] width 1163 height 645
click at [1132, 111] on button "Next month" at bounding box center [1133, 114] width 15 height 15
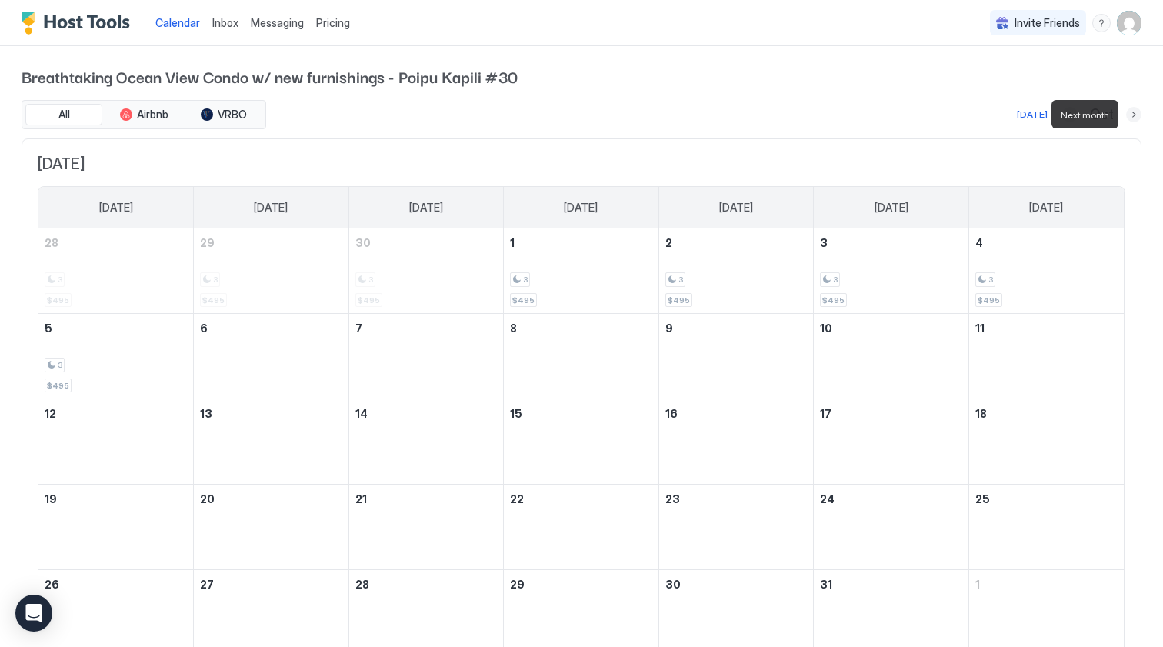
click at [1132, 111] on button "Next month" at bounding box center [1133, 114] width 15 height 15
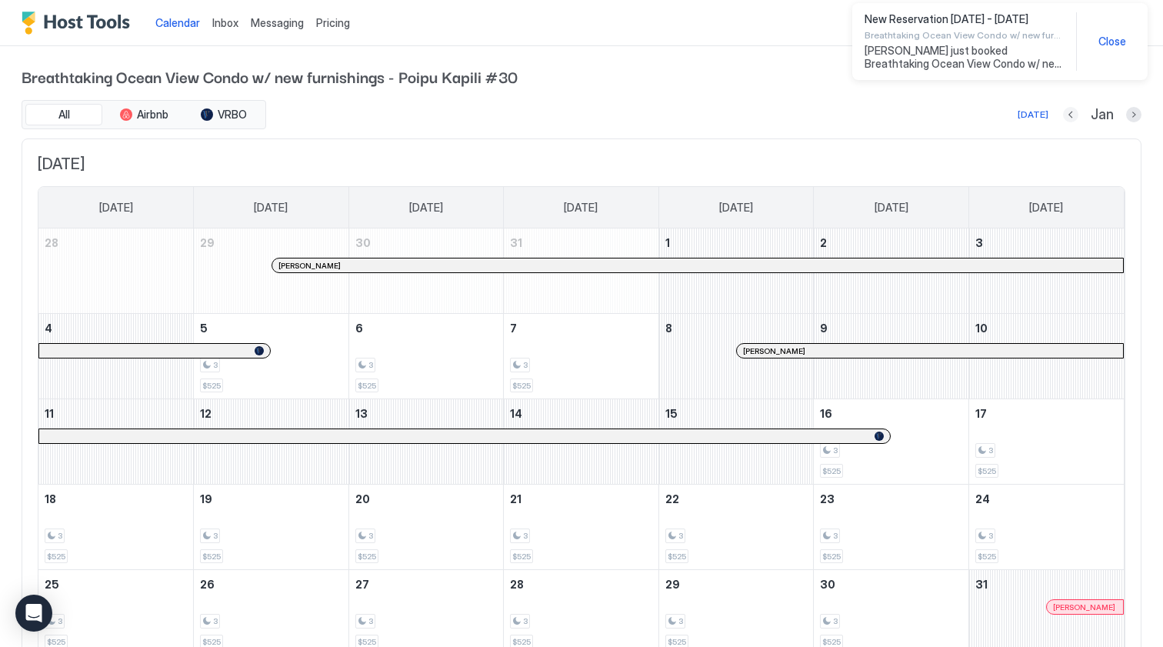
click at [1071, 118] on button "Previous month" at bounding box center [1070, 114] width 15 height 15
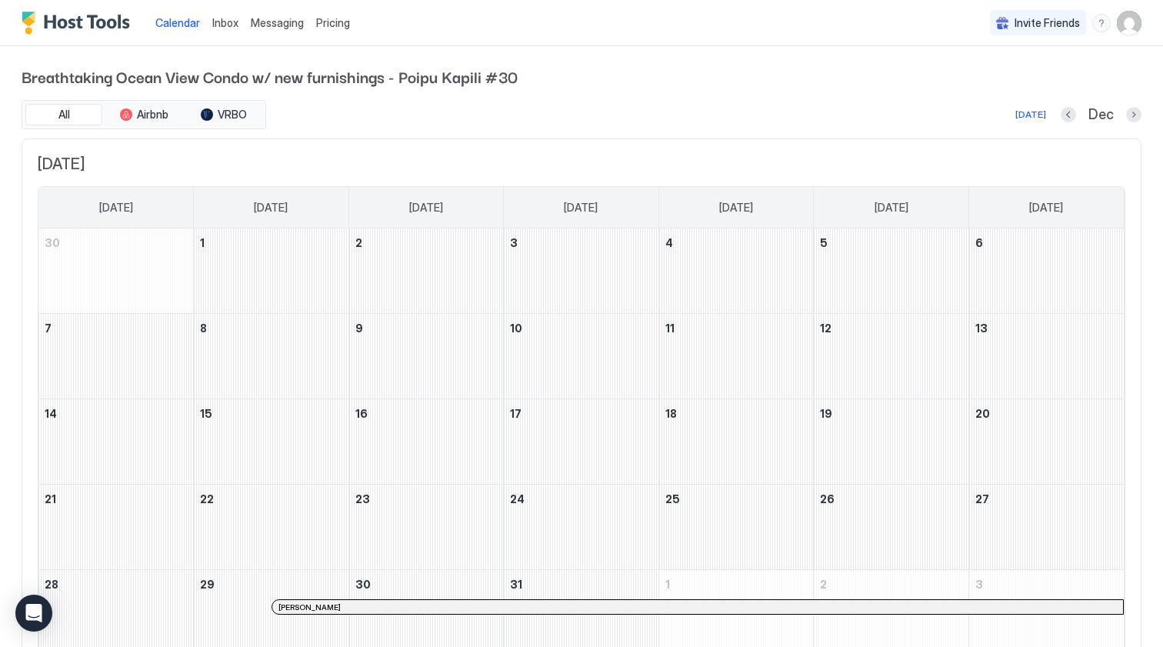
click at [225, 19] on span "Inbox" at bounding box center [225, 22] width 26 height 13
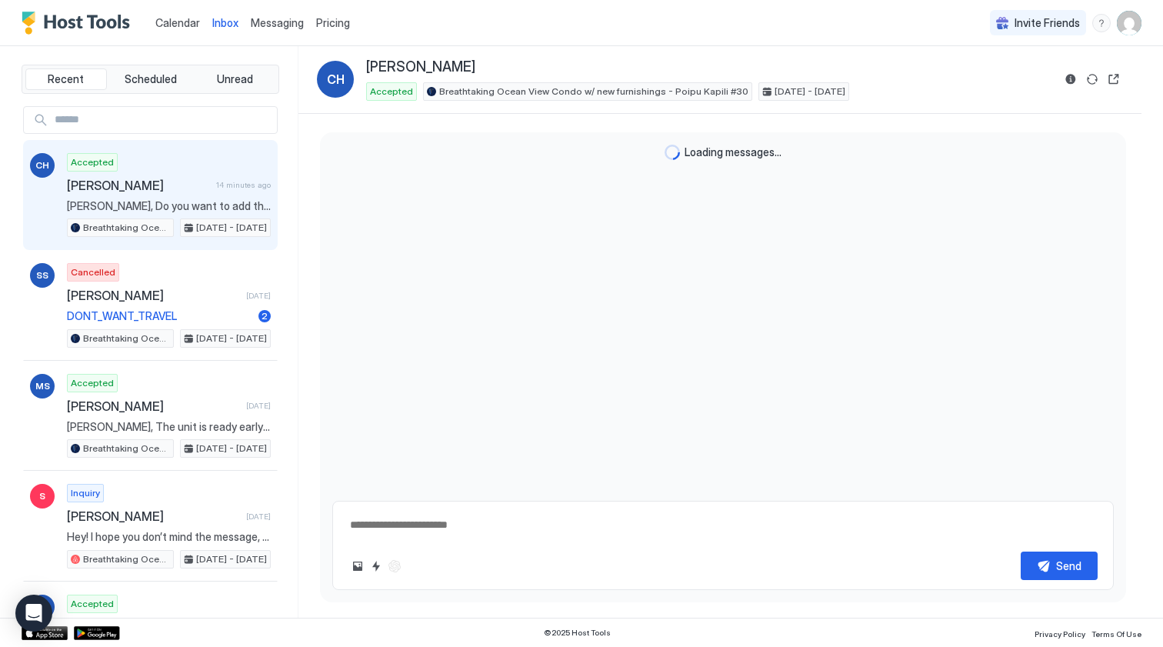
scroll to position [352, 0]
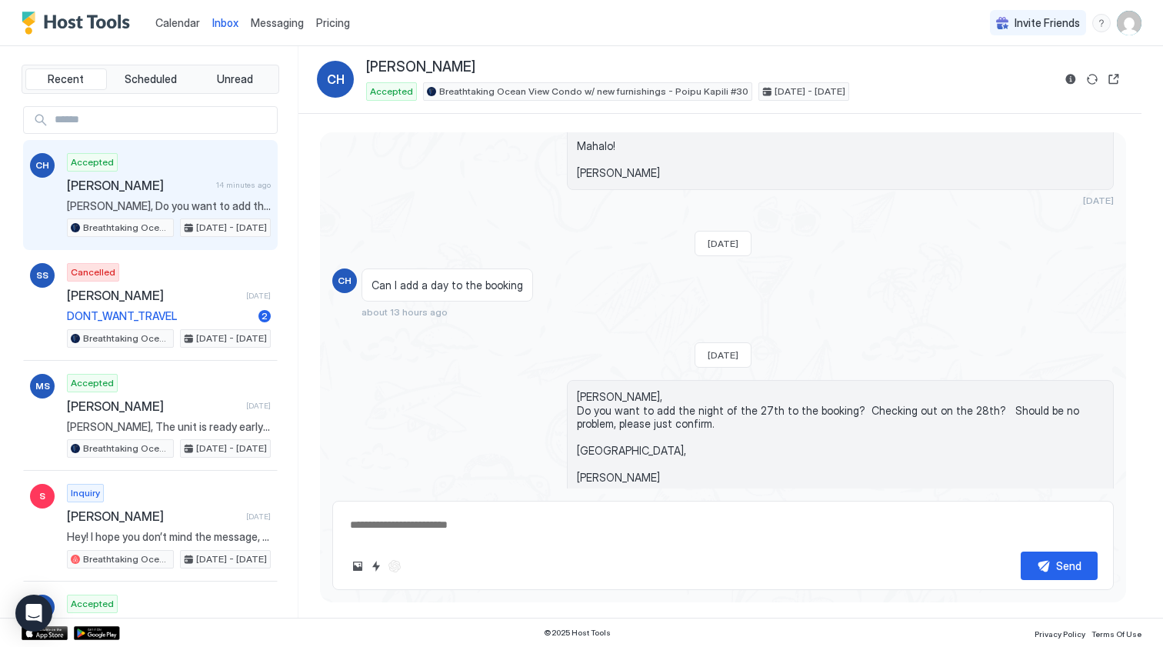
click at [204, 178] on span "[PERSON_NAME]" at bounding box center [138, 185] width 143 height 15
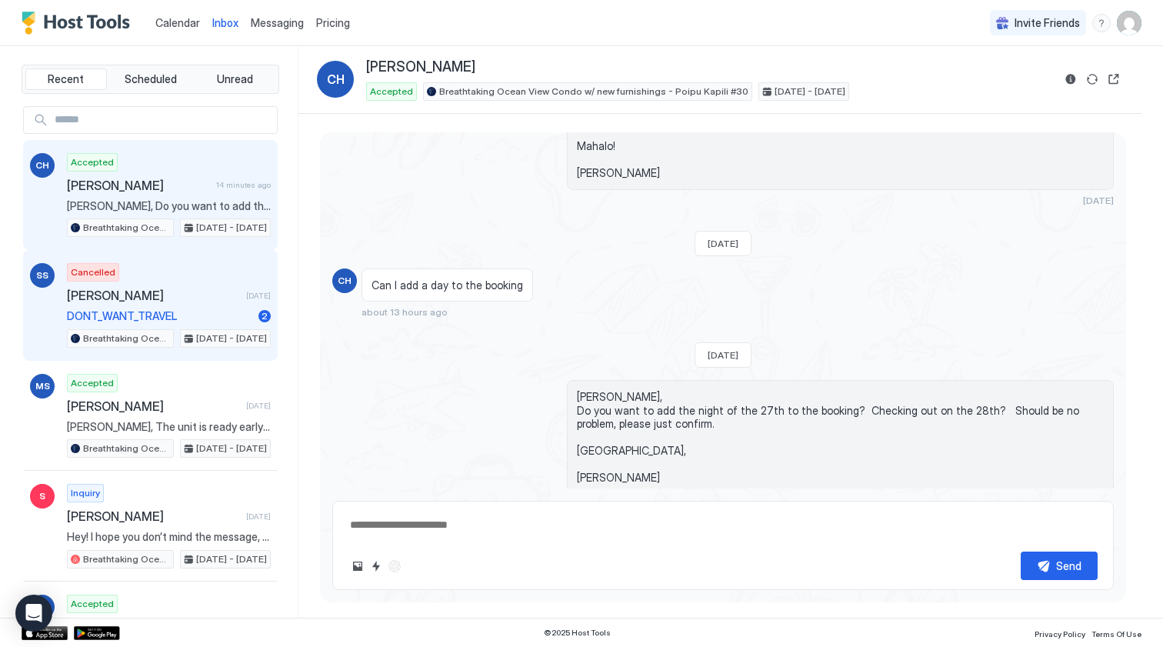
click at [196, 273] on div "Cancelled [PERSON_NAME] [DATE] DONT_WANT_TRAVEL 2 Breathtaking Ocean View Condo…" at bounding box center [169, 305] width 204 height 85
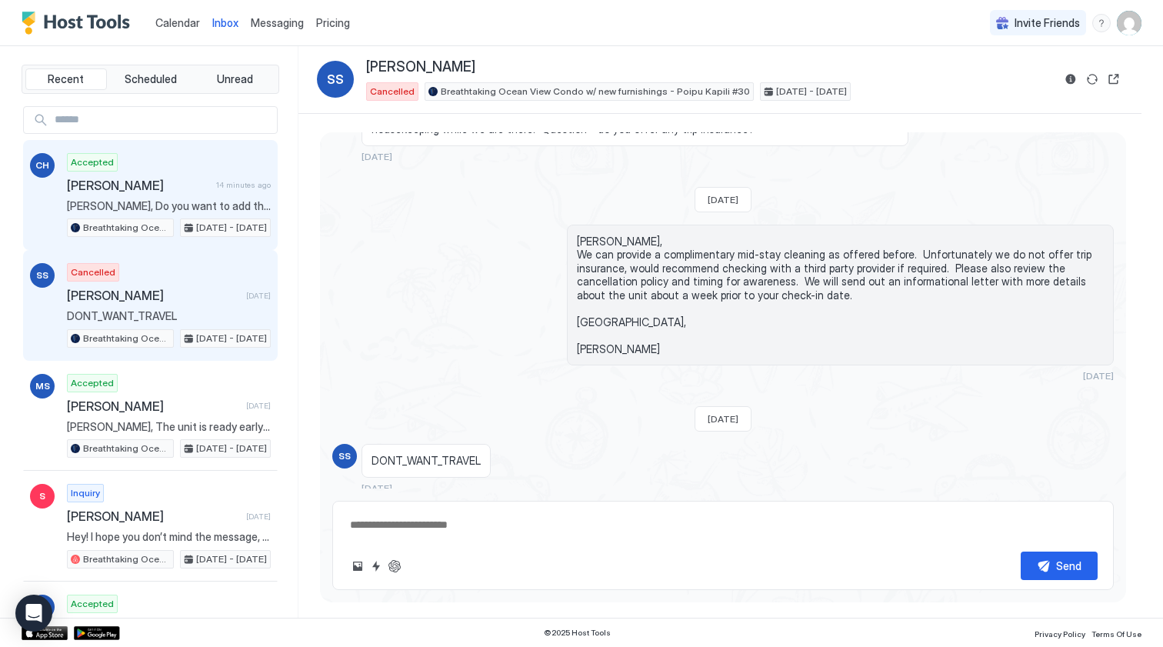
click at [195, 195] on div "Accepted [PERSON_NAME] 14 minutes ago [PERSON_NAME], Do you want to add the nig…" at bounding box center [169, 195] width 204 height 85
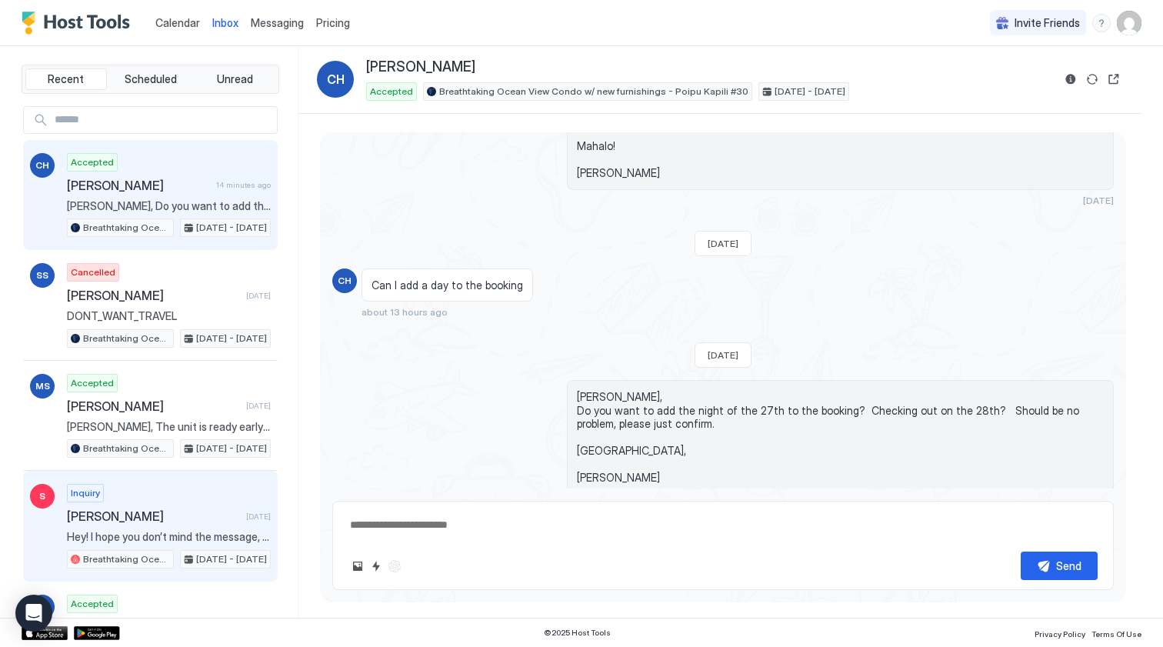
click at [205, 493] on div "Inquiry [PERSON_NAME] [DATE] Hey! I hope you don’t mind the message, I know Air…" at bounding box center [169, 526] width 204 height 85
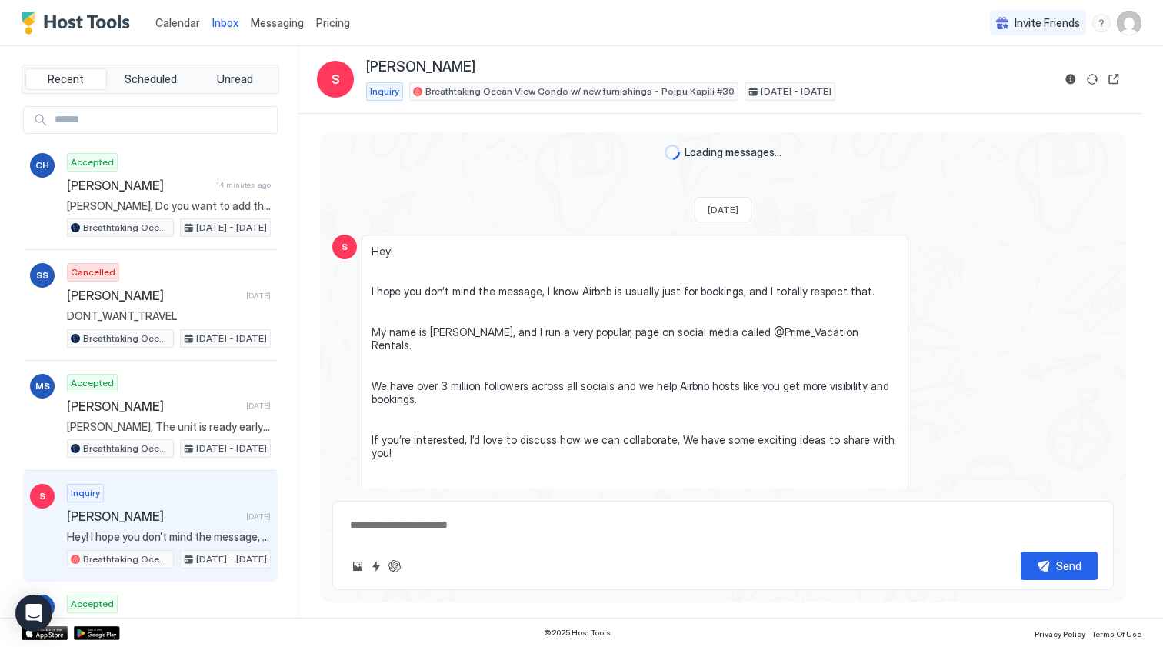
scroll to position [95, 0]
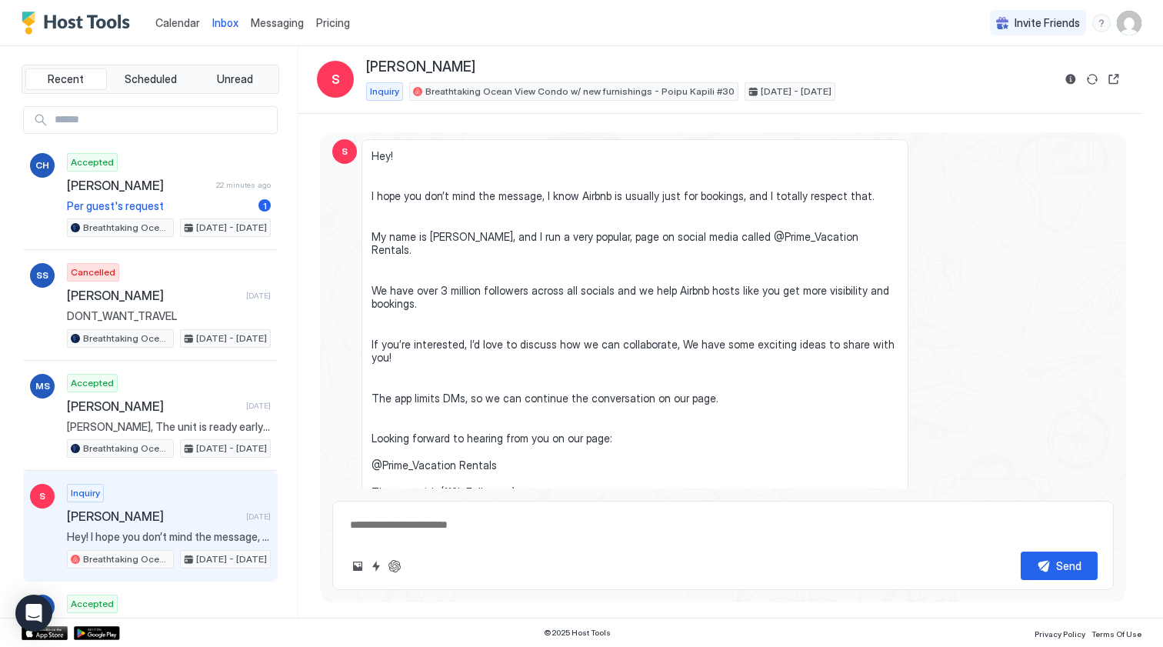
type textarea "*"
click at [180, 22] on span "Calendar" at bounding box center [177, 22] width 45 height 13
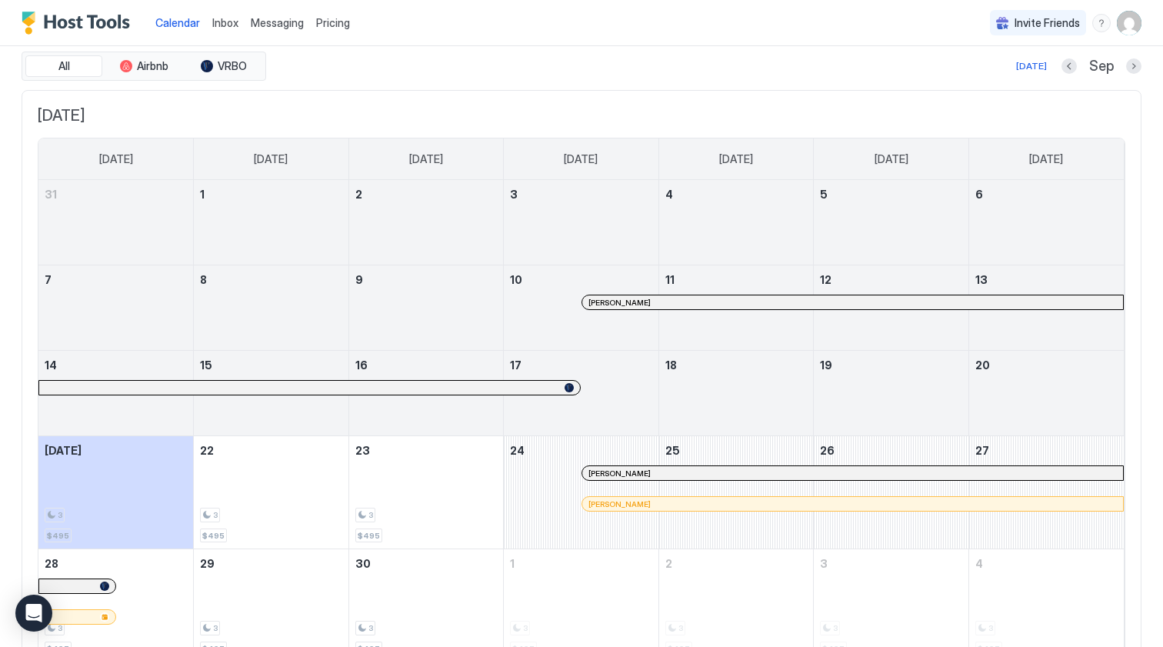
scroll to position [38, 0]
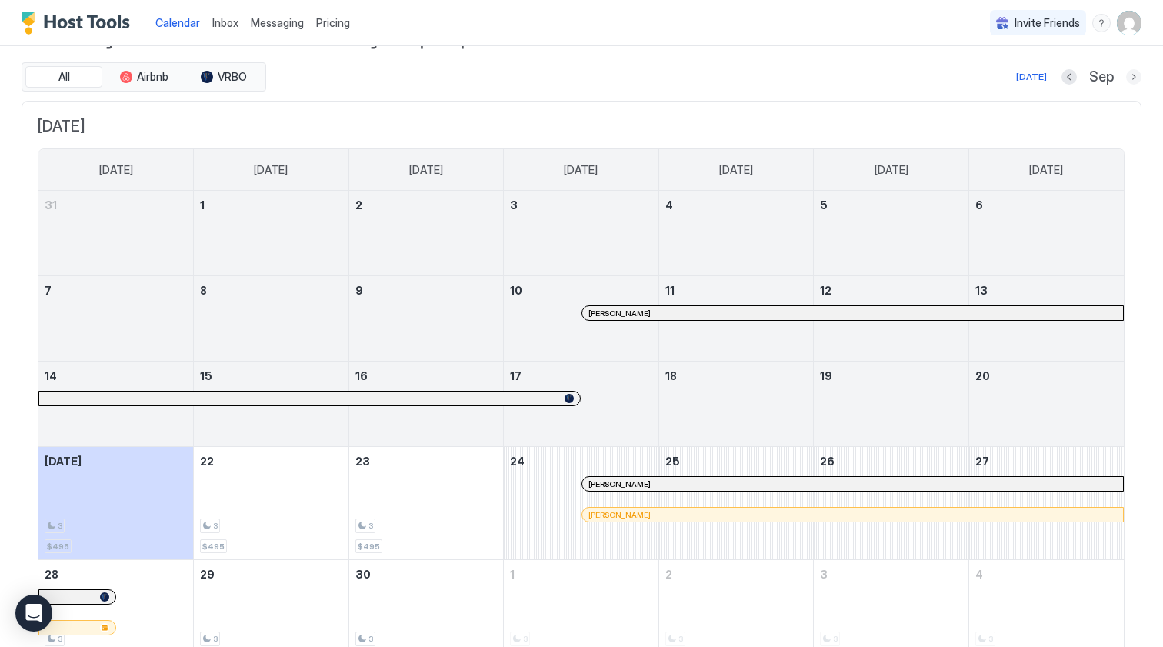
click at [1131, 75] on button "Next month" at bounding box center [1133, 76] width 15 height 15
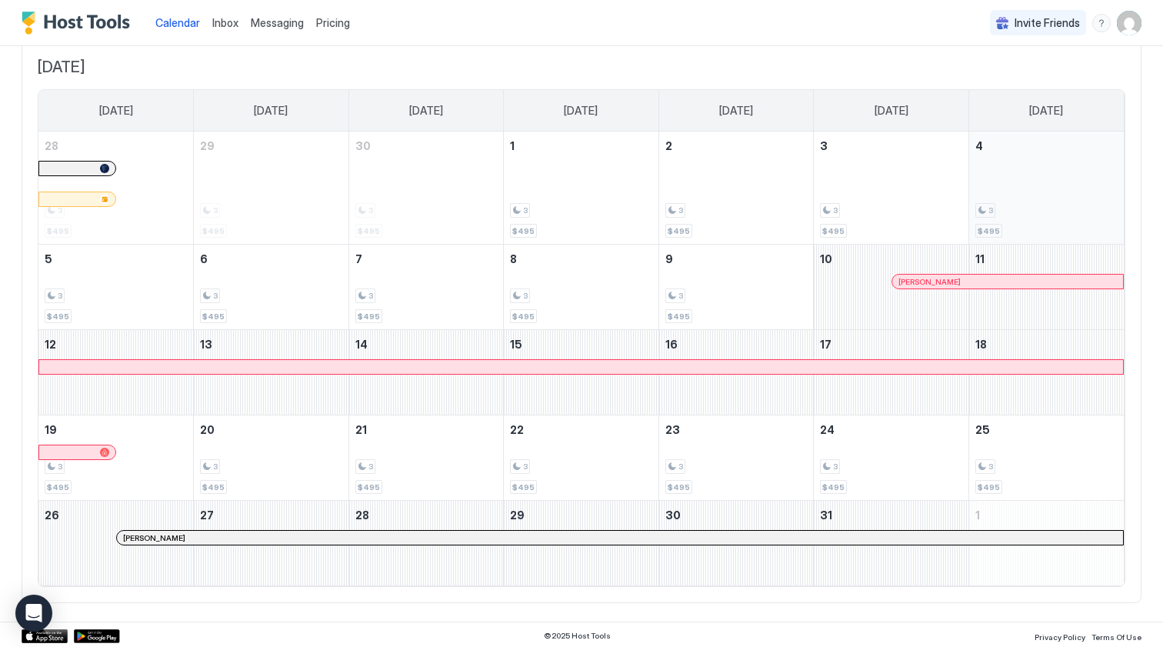
scroll to position [75, 0]
